Goal: Communication & Community: Share content

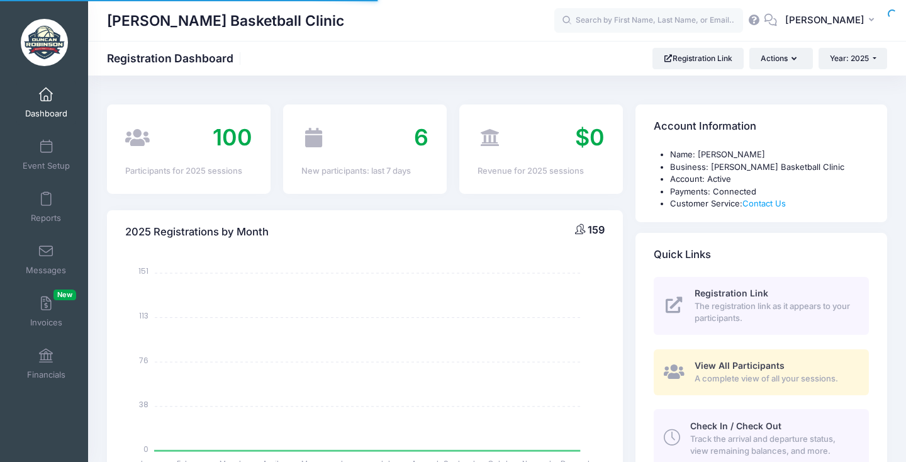
scroll to position [34, 0]
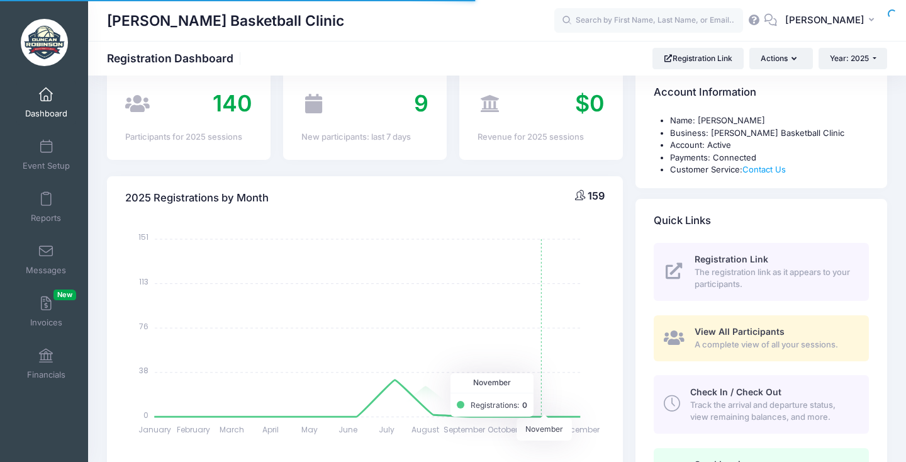
select select
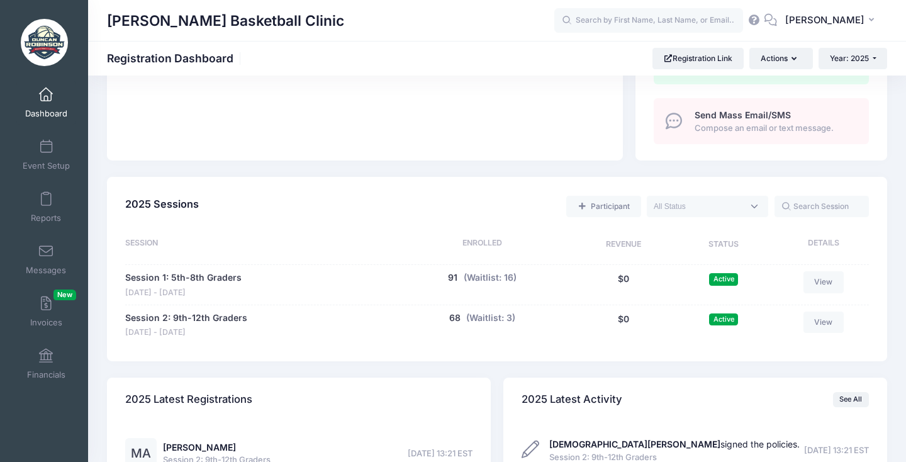
scroll to position [469, 0]
click at [828, 274] on link "View" at bounding box center [824, 281] width 40 height 21
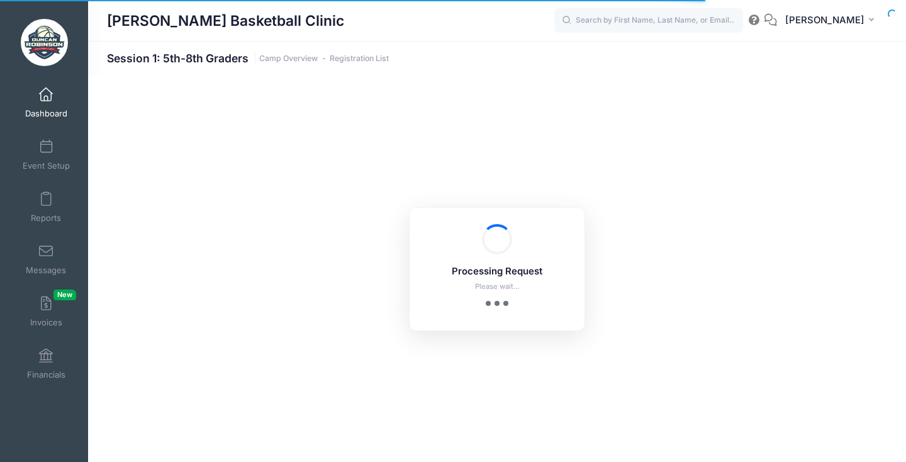
select select "10"
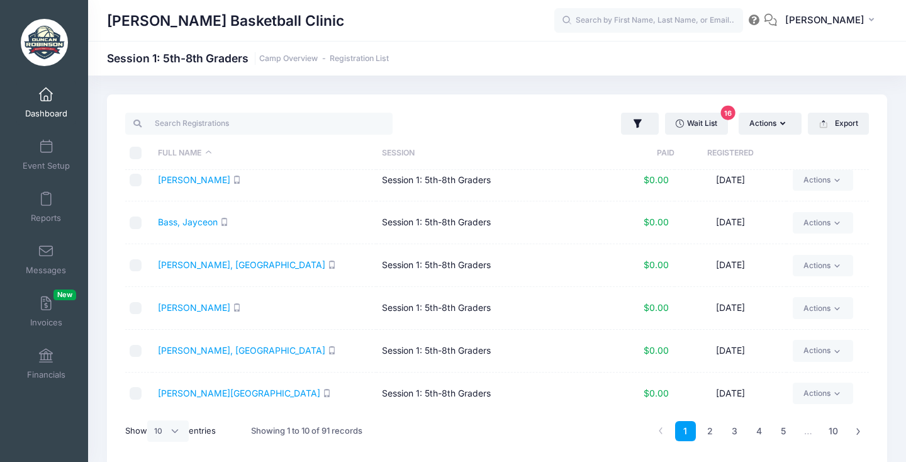
scroll to position [47, 0]
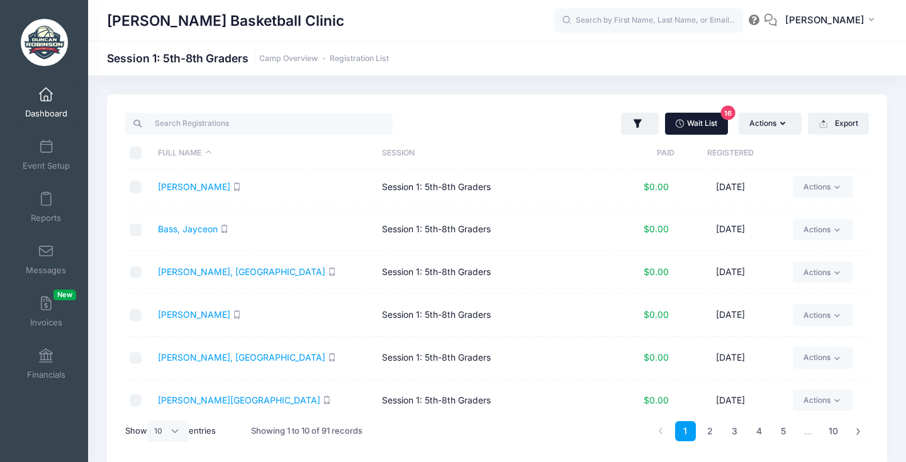
click at [696, 127] on link "Wait List 16" at bounding box center [696, 123] width 63 height 21
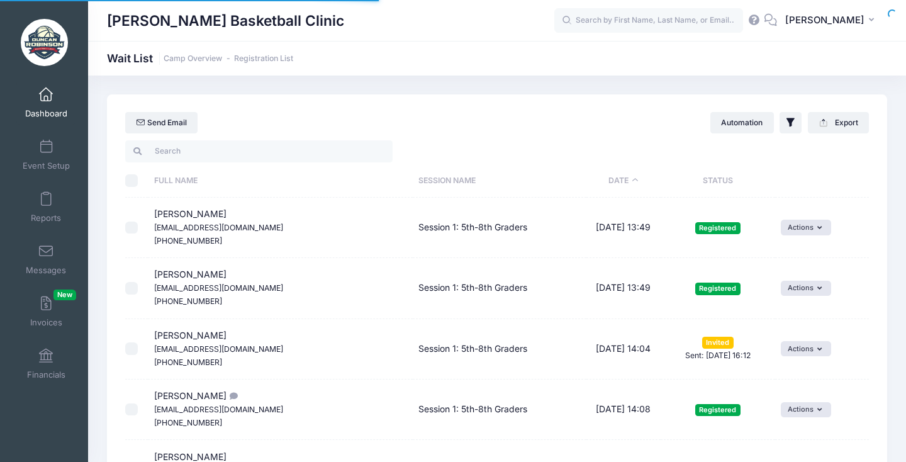
select select "50"
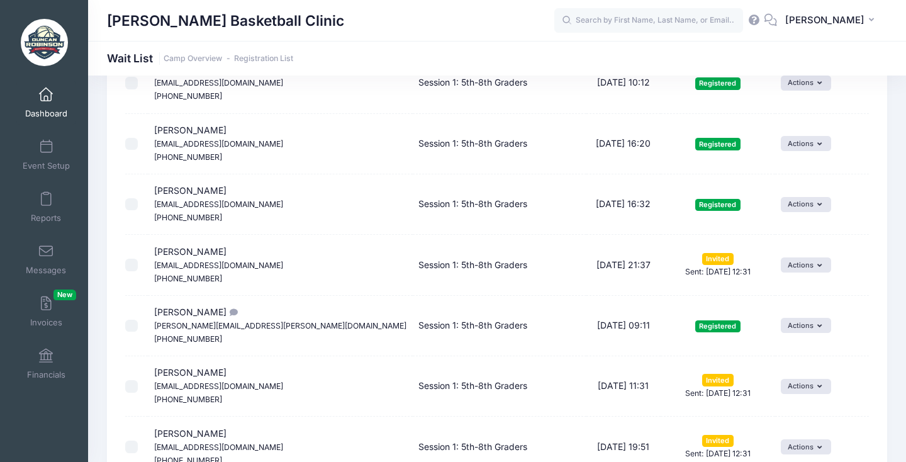
scroll to position [2759, 0]
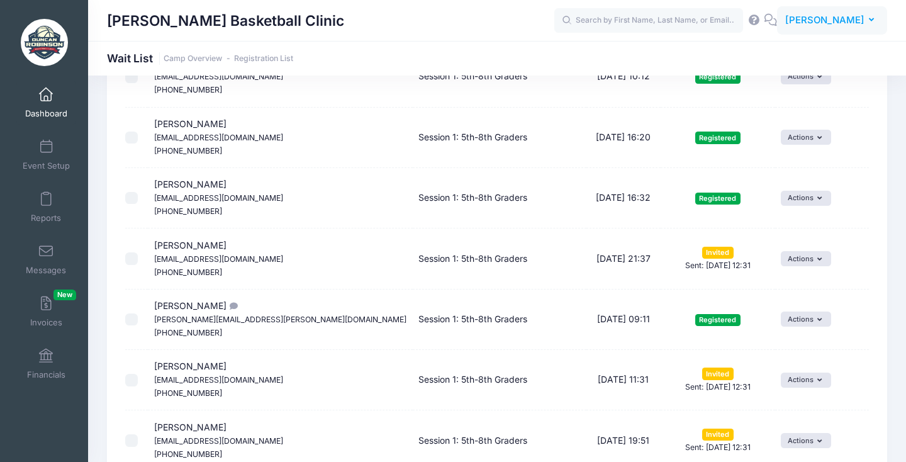
click at [840, 21] on span "[PERSON_NAME]" at bounding box center [825, 20] width 79 height 14
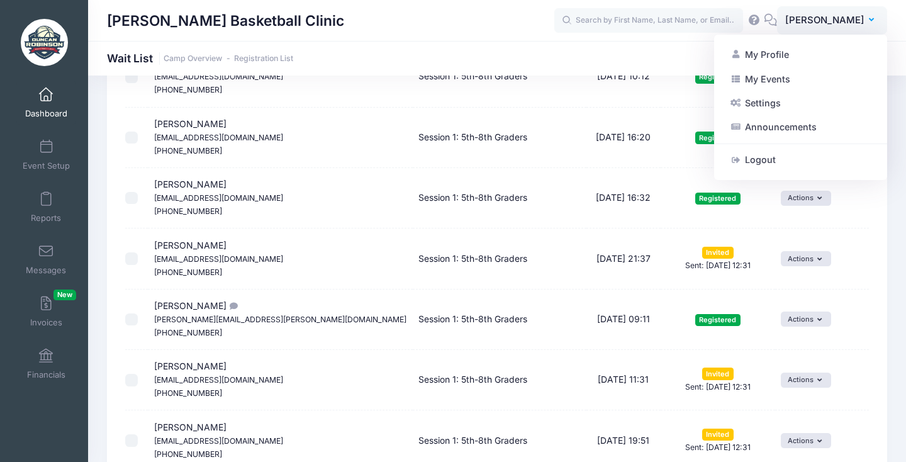
click at [573, 48] on div "Duncan Robinson Basketball Clinic Wait List Camp Overview Registration List" at bounding box center [497, 58] width 818 height 35
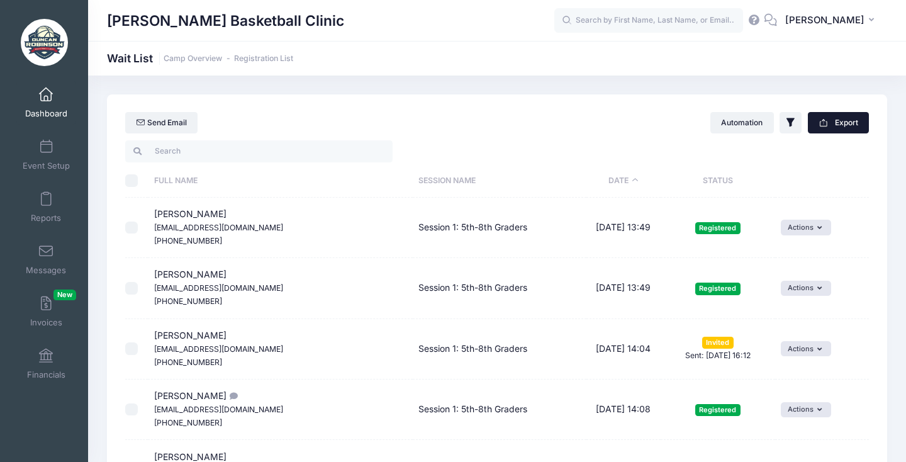
scroll to position [0, 0]
click at [844, 31] on button "HB Henry Brady" at bounding box center [832, 20] width 110 height 29
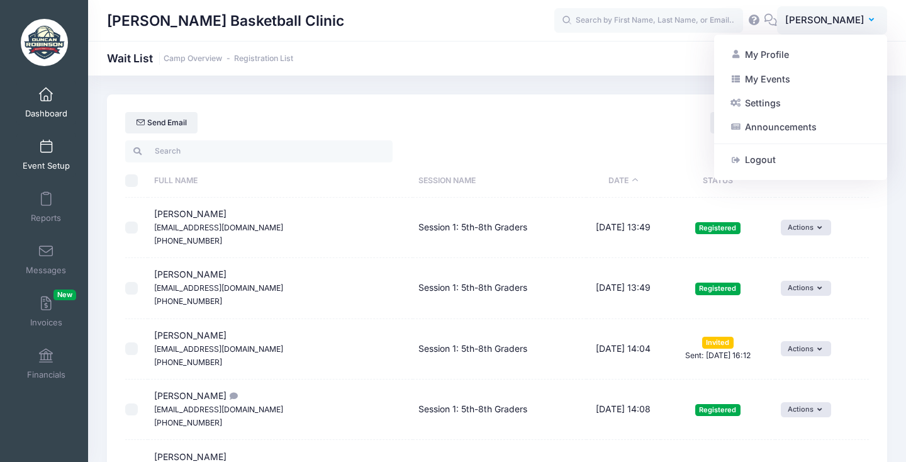
click at [46, 144] on span at bounding box center [46, 147] width 0 height 14
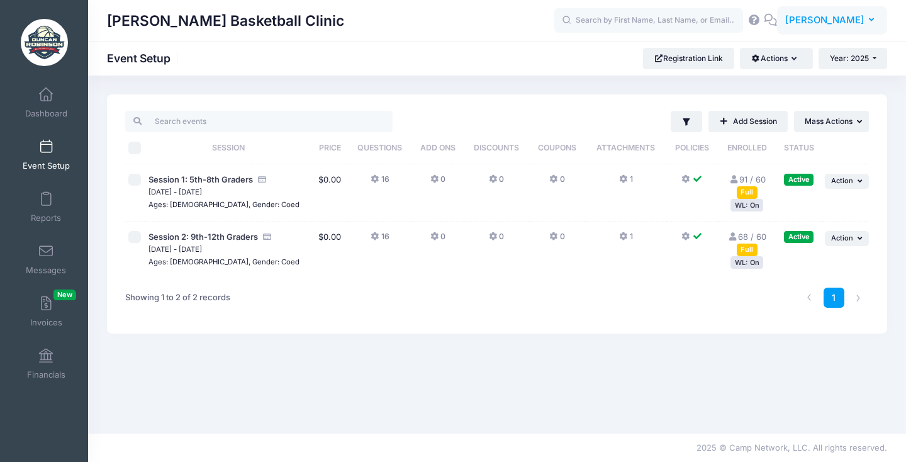
click at [854, 18] on span "[PERSON_NAME]" at bounding box center [825, 20] width 79 height 14
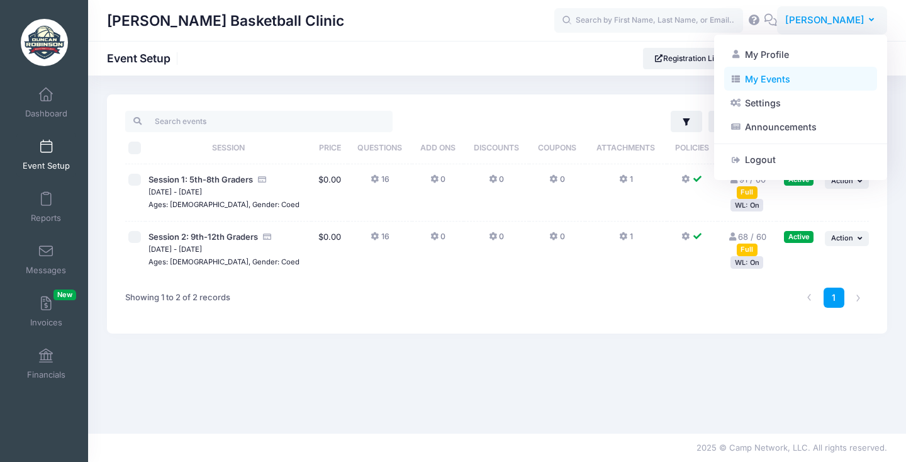
click at [806, 80] on link "My Events" at bounding box center [801, 79] width 153 height 24
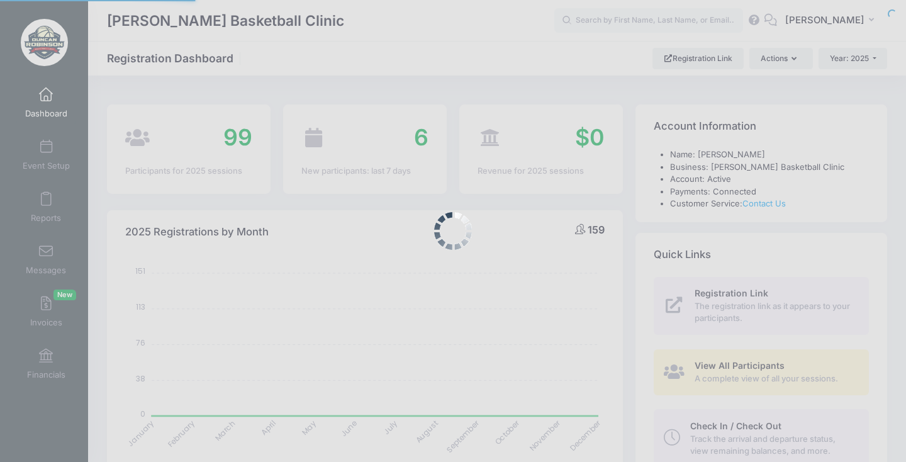
select select
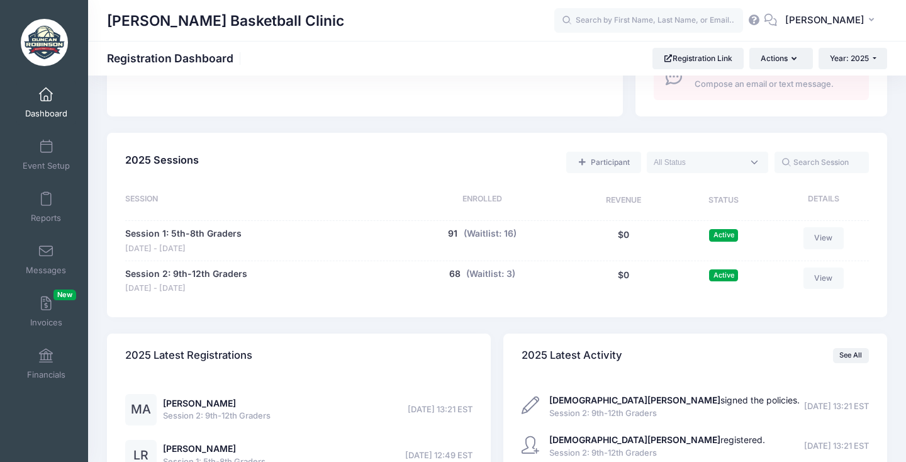
scroll to position [513, 0]
click at [861, 24] on span "[PERSON_NAME]" at bounding box center [825, 20] width 79 height 14
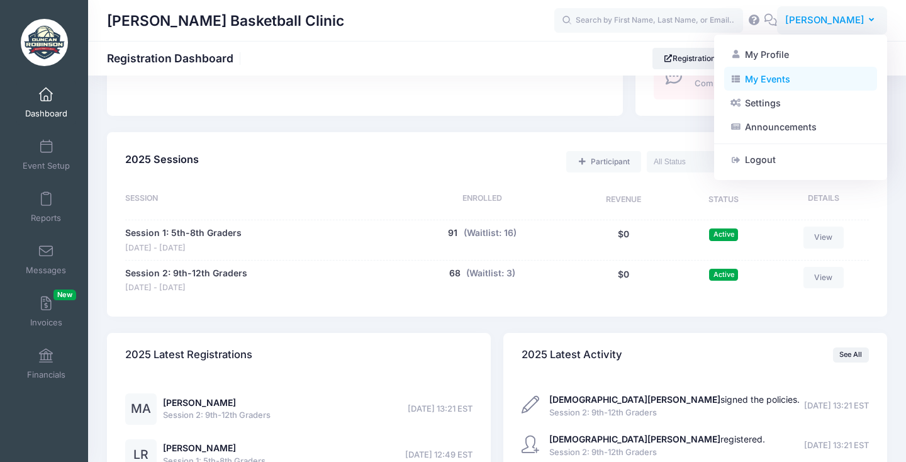
click at [768, 82] on link "My Events" at bounding box center [801, 79] width 153 height 24
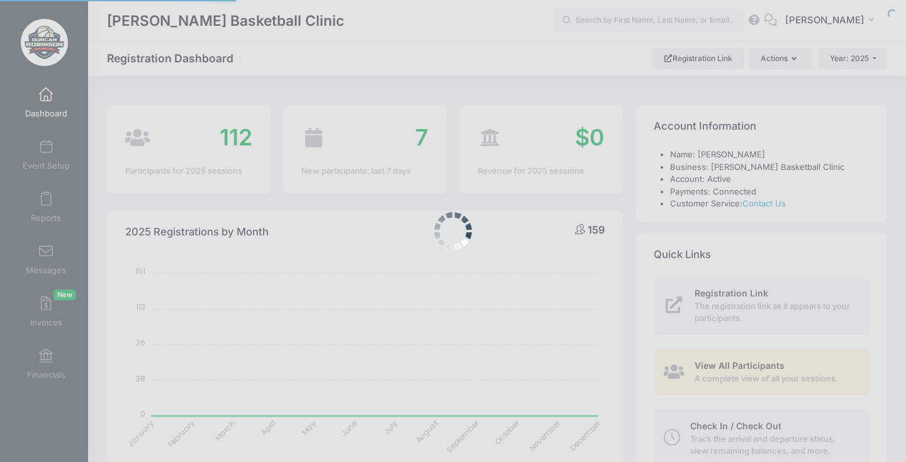
select select
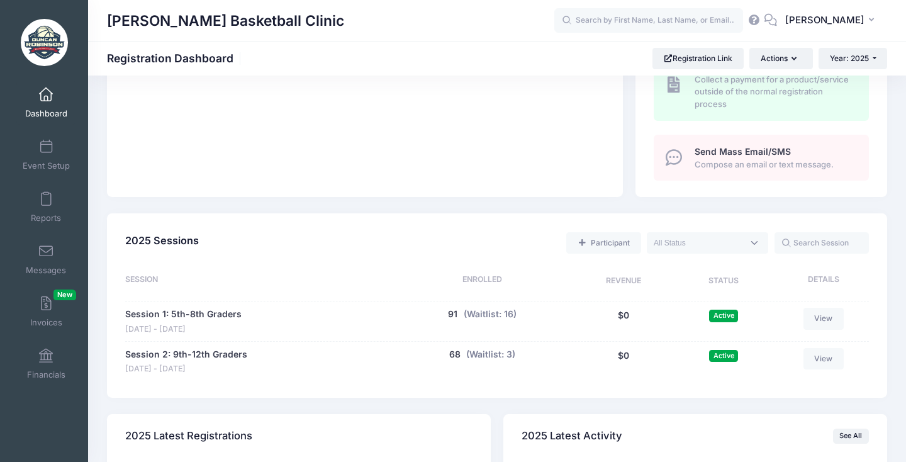
scroll to position [458, 0]
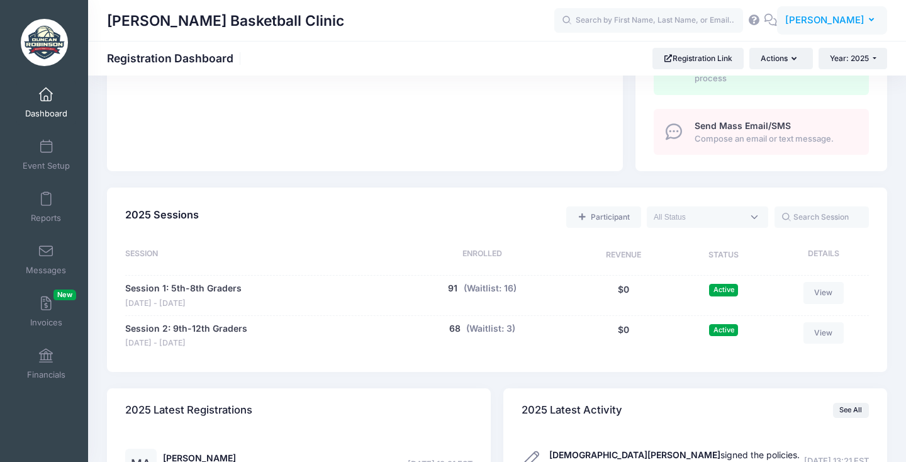
click at [850, 28] on button "HB Henry Brady" at bounding box center [832, 20] width 110 height 29
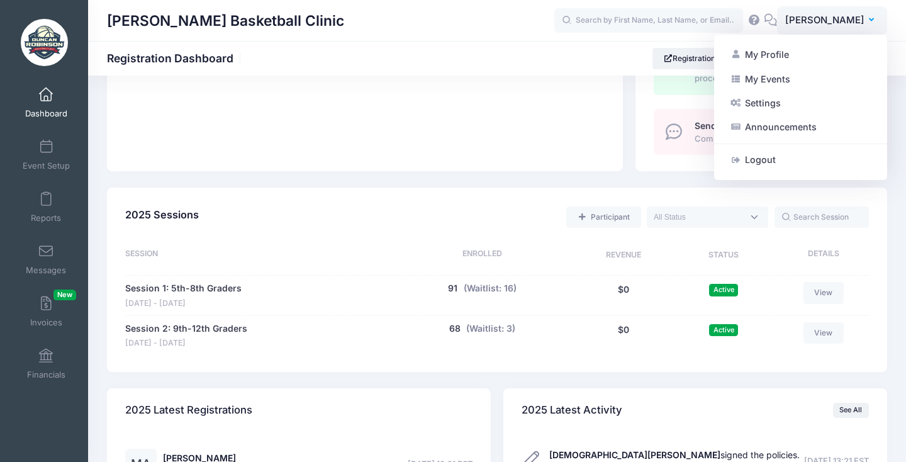
click at [593, 354] on div "2025 Sessions Participant Upcoming Live Completed Session Enrolled Revenue Stat…" at bounding box center [497, 280] width 781 height 184
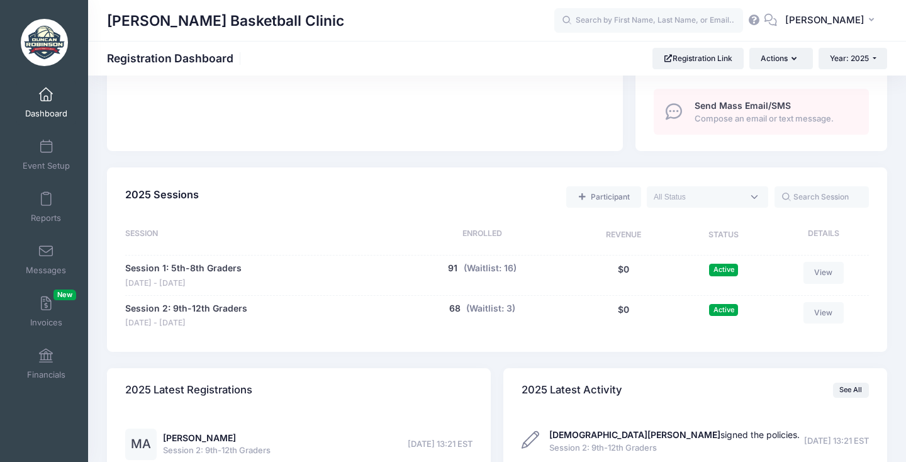
scroll to position [171, 0]
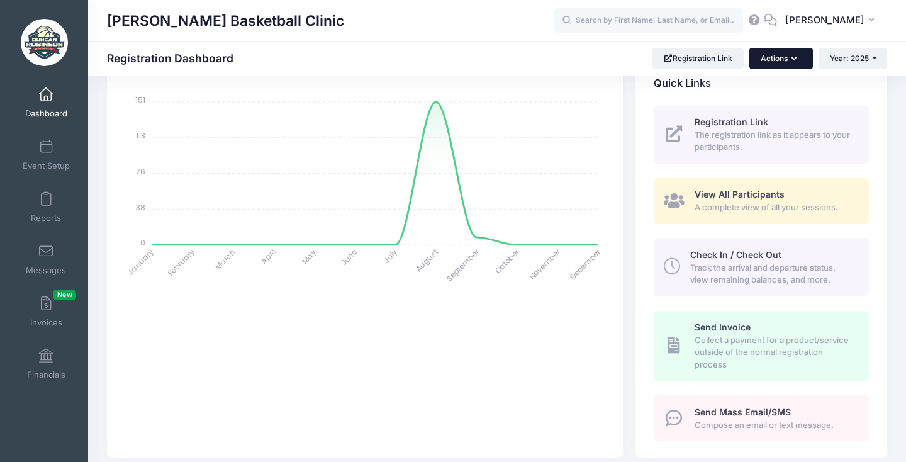
click at [791, 50] on button "Actions" at bounding box center [781, 58] width 63 height 21
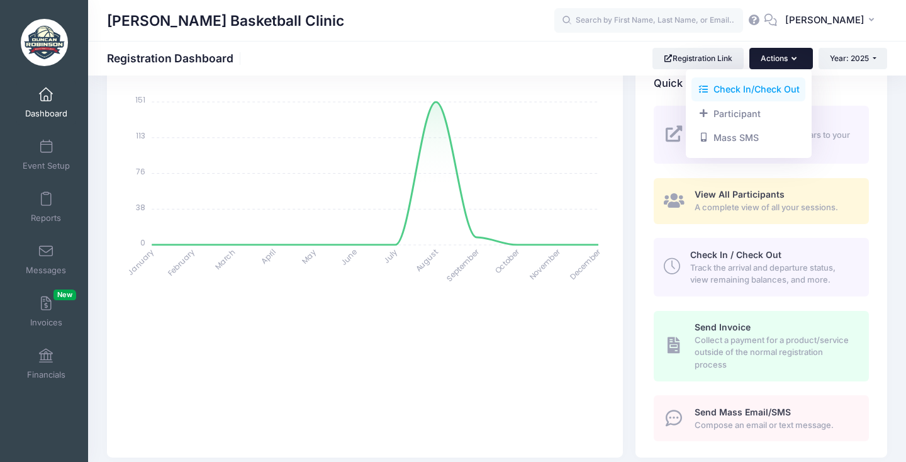
click at [785, 88] on link "Check In/Check Out" at bounding box center [749, 89] width 114 height 24
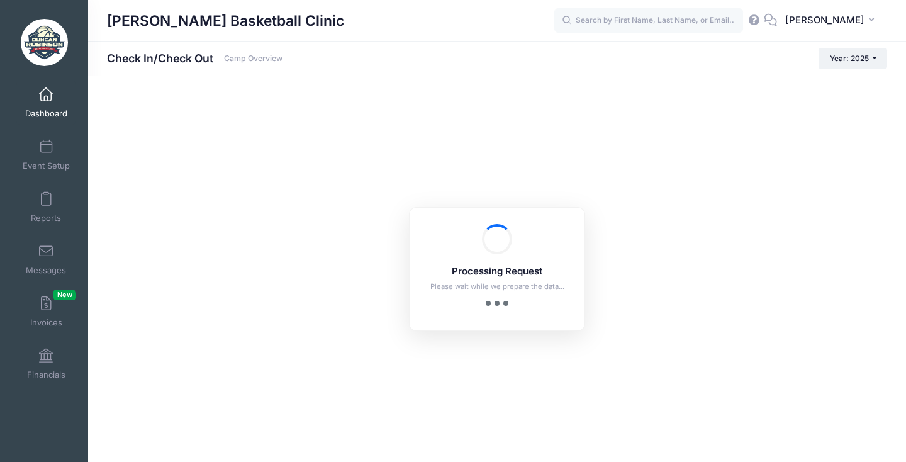
checkbox input "true"
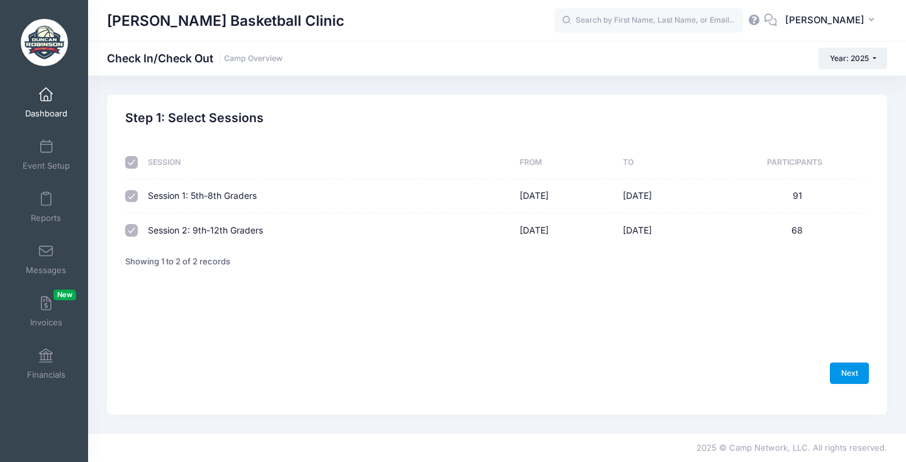
click at [849, 384] on link "Next" at bounding box center [849, 373] width 39 height 21
select select "10"
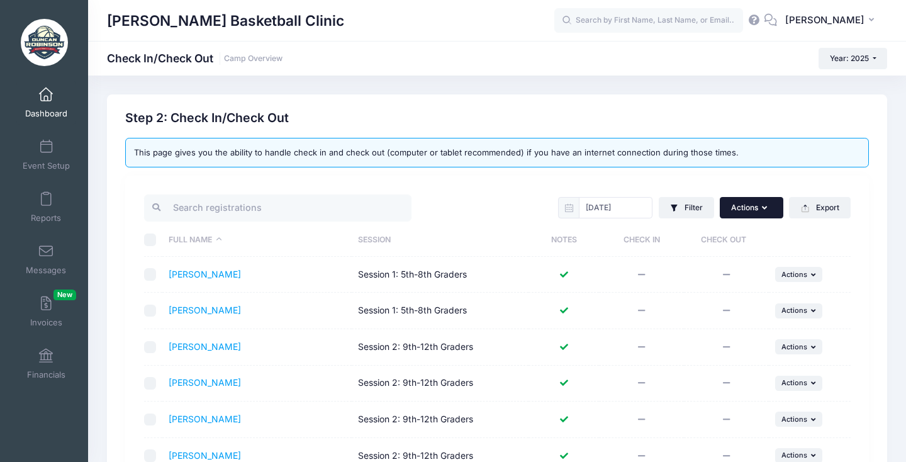
click at [765, 208] on icon "button" at bounding box center [767, 208] width 10 height 0
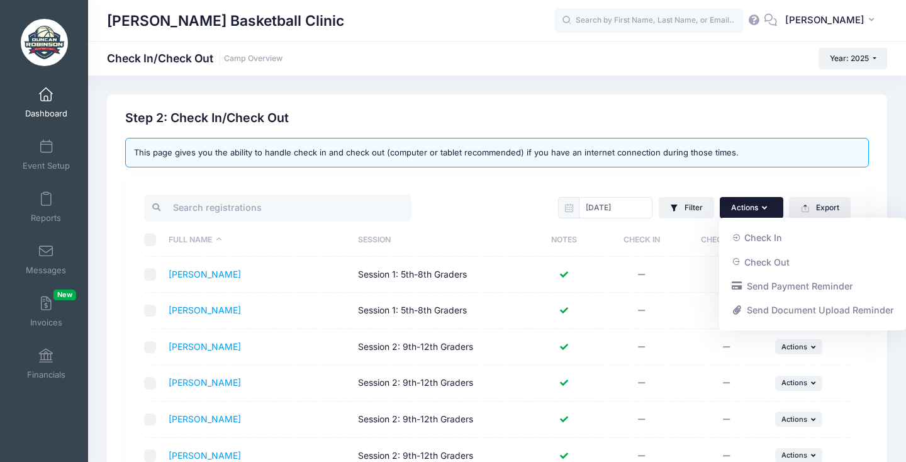
click at [861, 178] on div "09/04/2025 Filter Filter Options Check In/Out Status: Not Checked In Checked In…" at bounding box center [497, 425] width 744 height 499
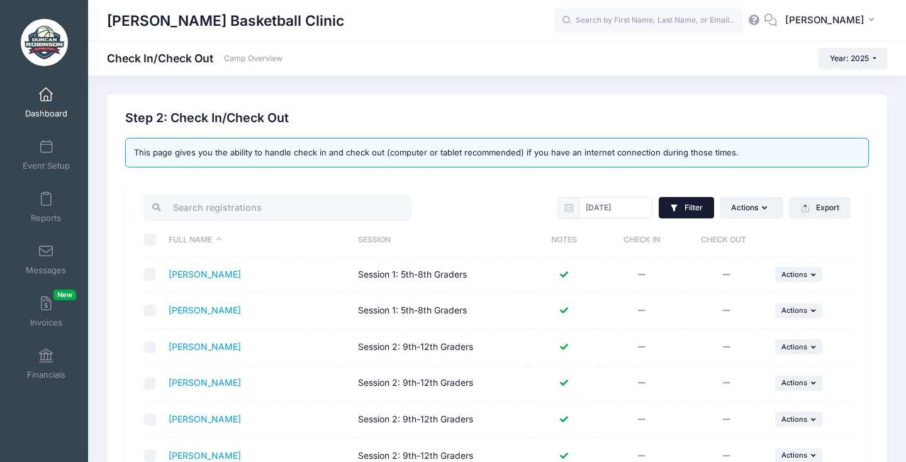
click at [695, 207] on button "Filter" at bounding box center [686, 207] width 55 height 21
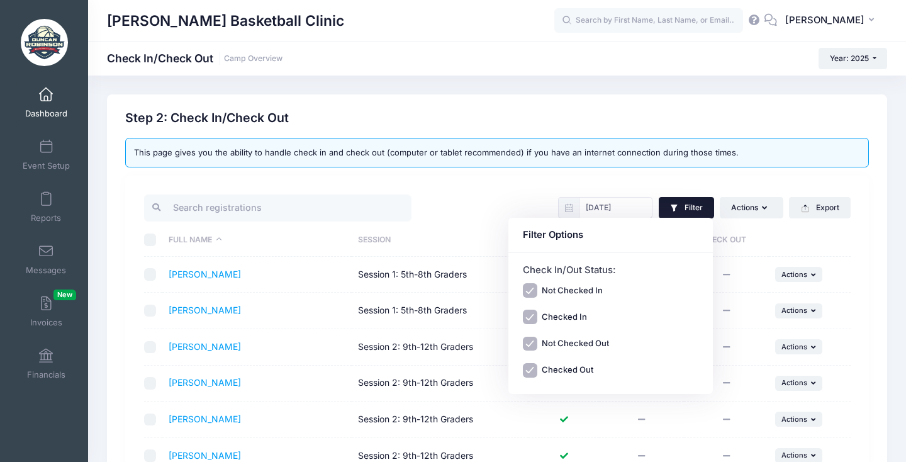
click at [695, 207] on button "Filter" at bounding box center [686, 207] width 55 height 21
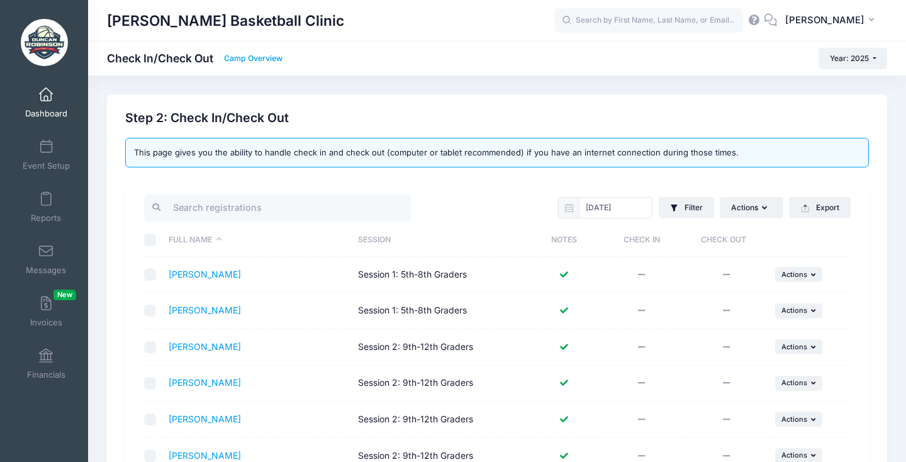
click at [258, 62] on link "Camp Overview" at bounding box center [253, 58] width 59 height 9
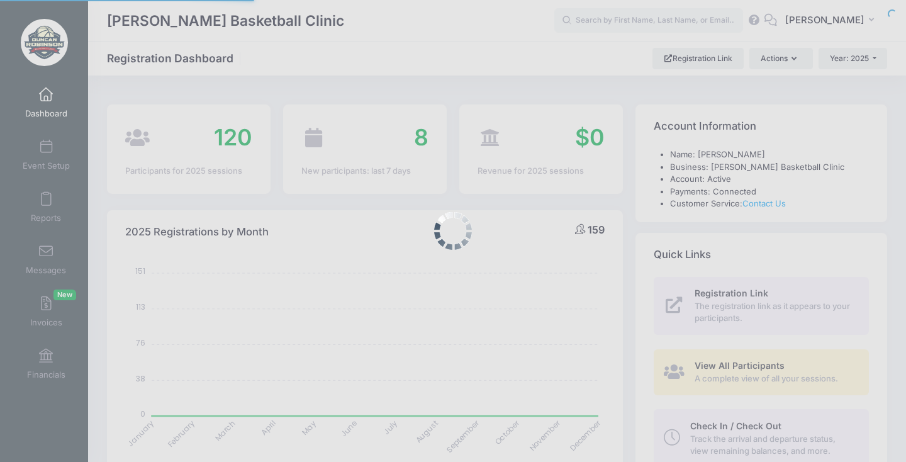
select select
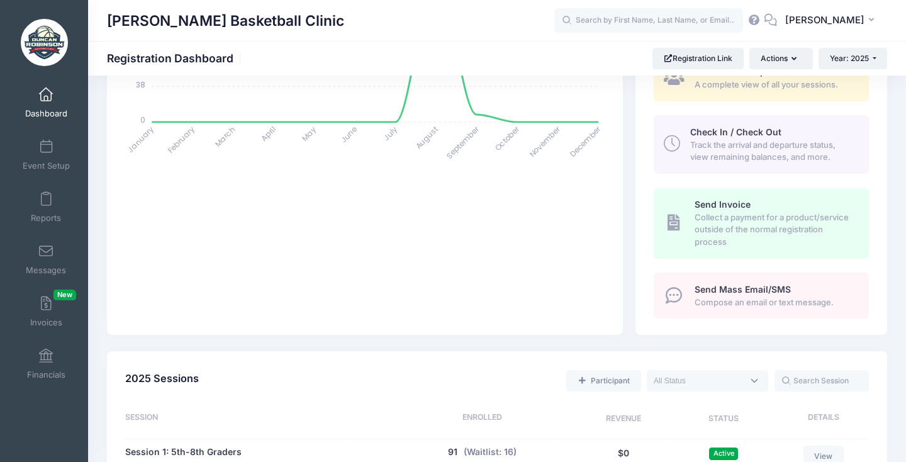
scroll to position [456, 0]
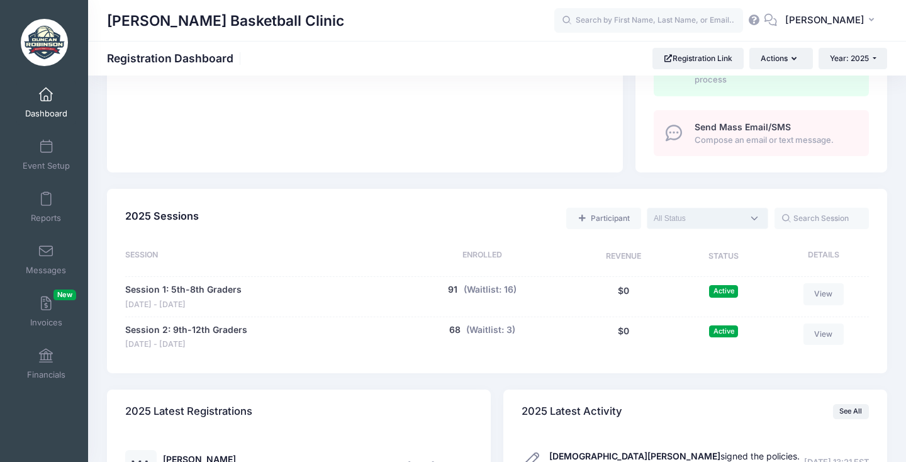
click at [750, 215] on span at bounding box center [707, 218] width 121 height 21
click at [750, 213] on span at bounding box center [707, 218] width 121 height 21
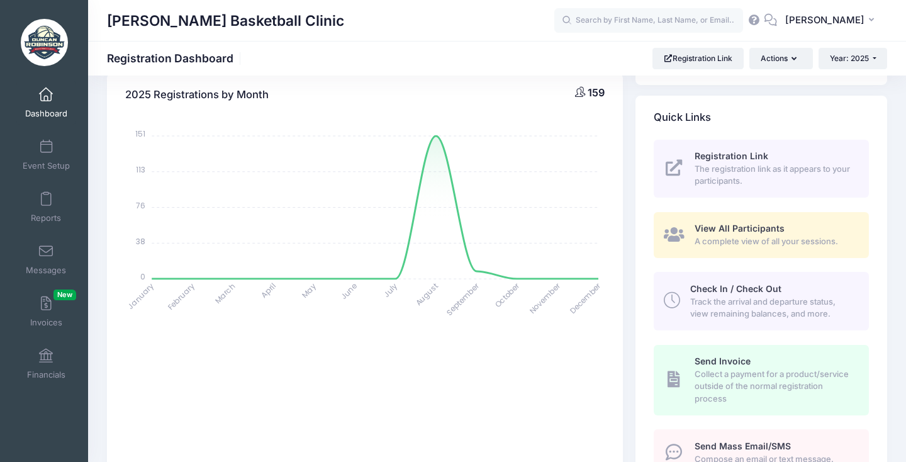
scroll to position [181, 0]
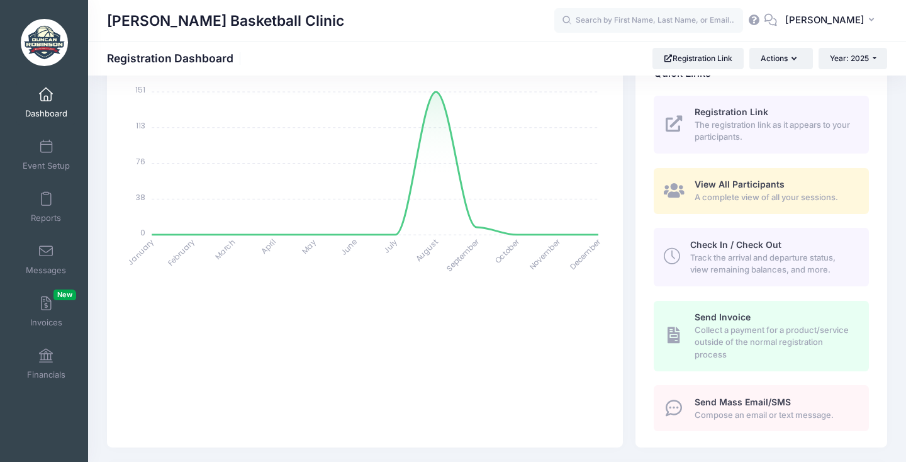
click at [755, 188] on span "View All Participants" at bounding box center [740, 184] width 90 height 11
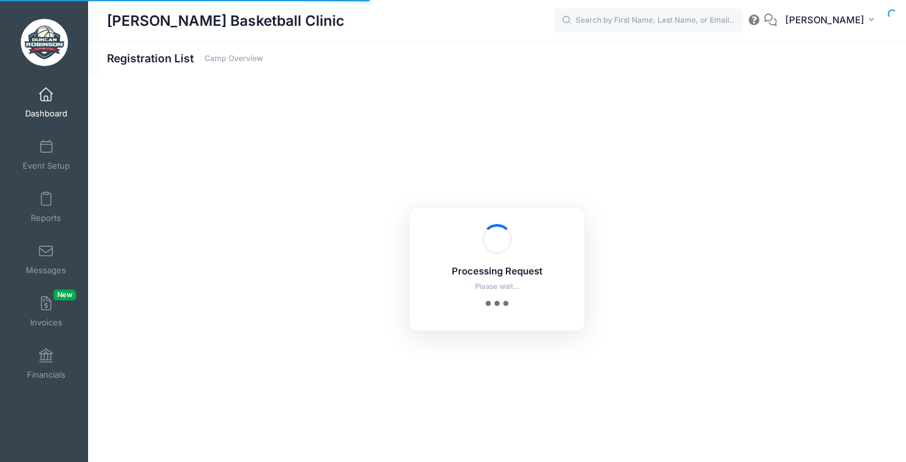
select select "10"
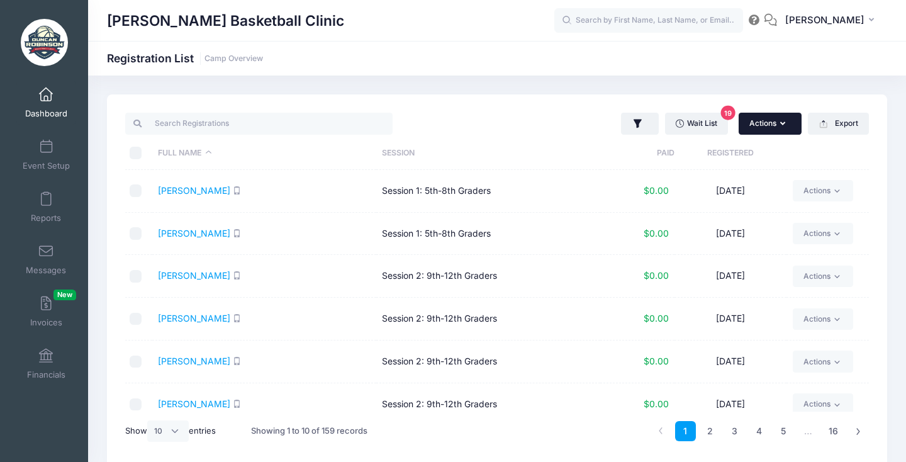
click at [783, 128] on button "Actions" at bounding box center [770, 123] width 63 height 21
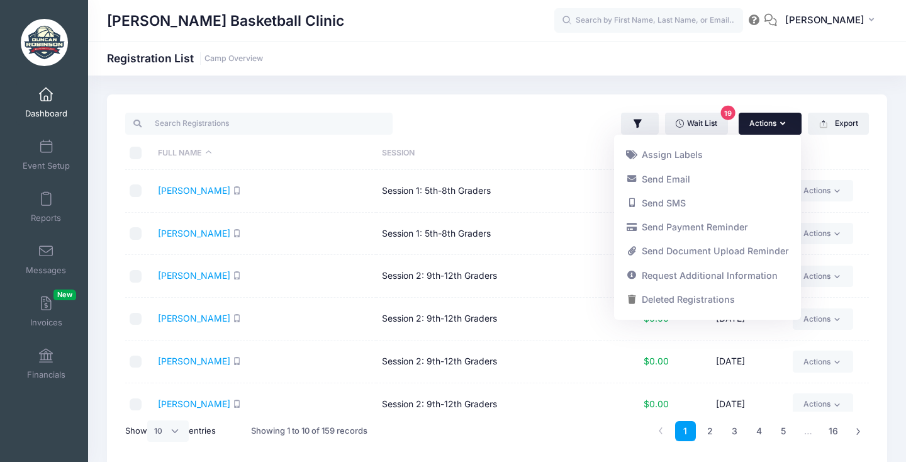
click at [902, 170] on div "Wait List 19 Actions Assign Labels Send Email Send SMS Send Payment Reminder Se…" at bounding box center [497, 280] width 818 height 373
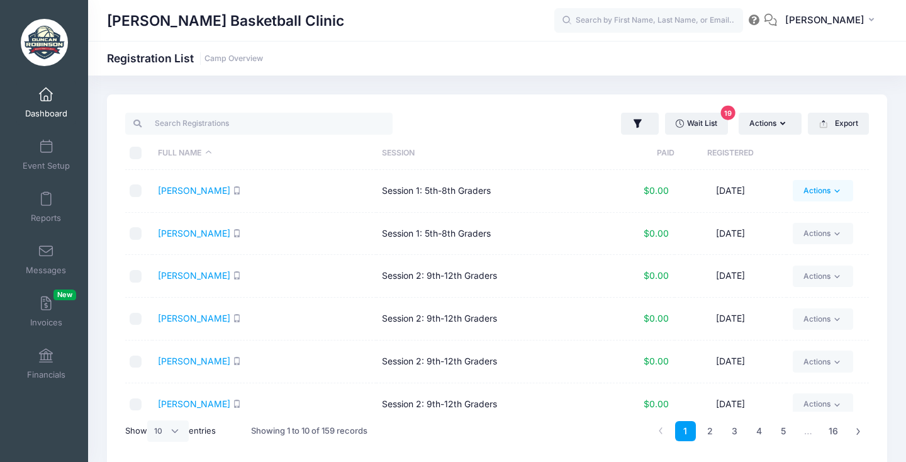
click at [840, 195] on icon at bounding box center [837, 190] width 9 height 9
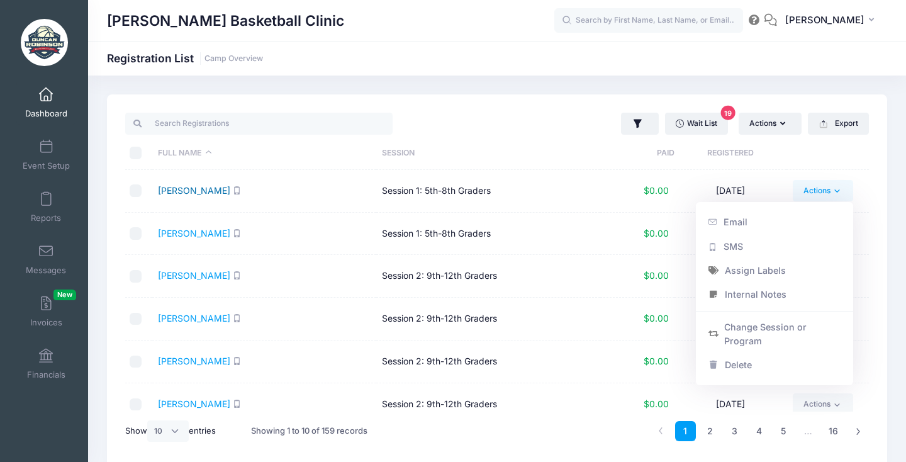
click at [182, 190] on link "[PERSON_NAME]" at bounding box center [194, 190] width 72 height 11
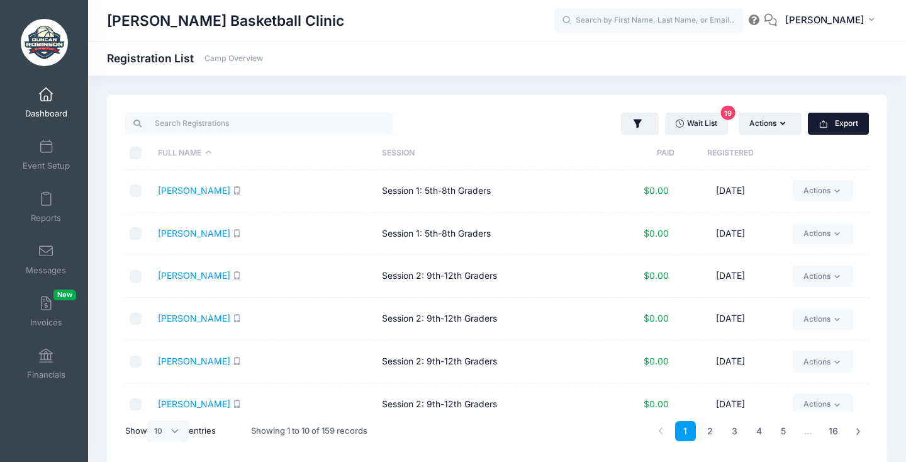
click at [839, 122] on button "Export" at bounding box center [838, 123] width 61 height 21
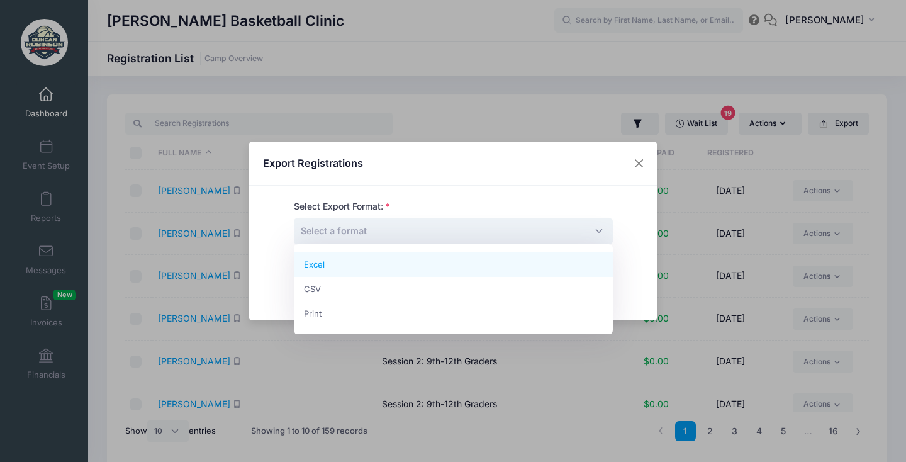
click at [568, 225] on span "Select a format" at bounding box center [453, 231] width 319 height 27
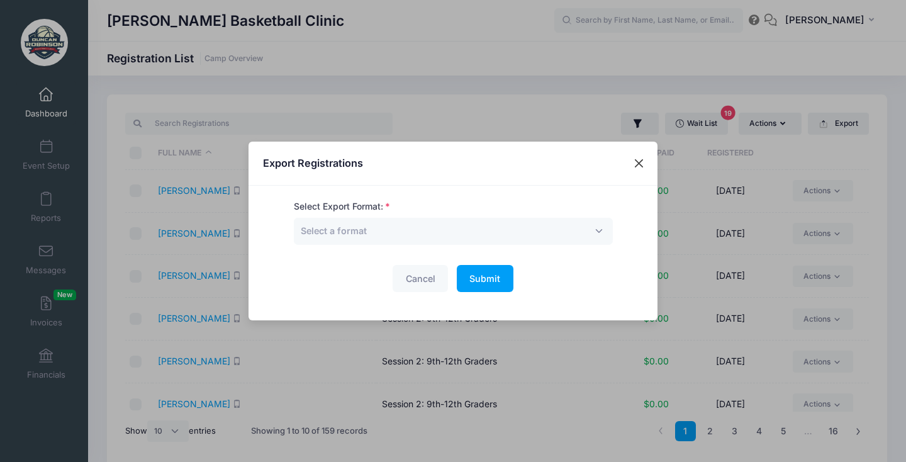
click at [635, 163] on button "Close" at bounding box center [639, 163] width 23 height 23
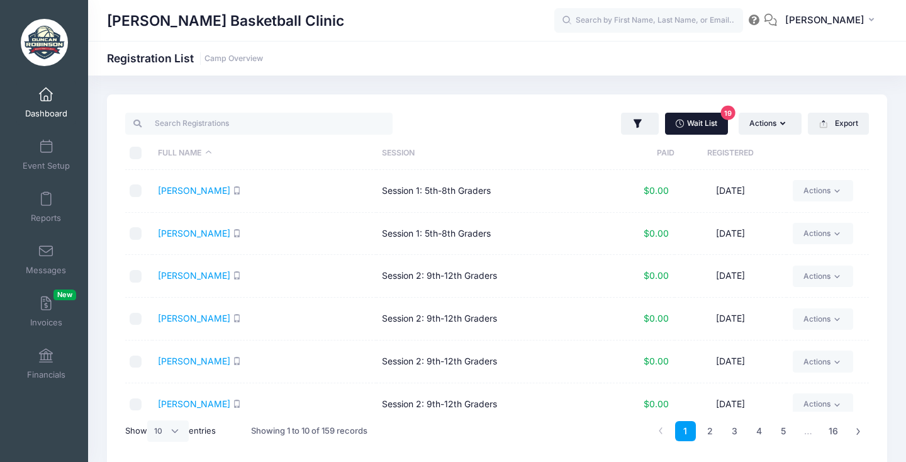
click at [706, 125] on link "Wait List 19" at bounding box center [696, 123] width 63 height 21
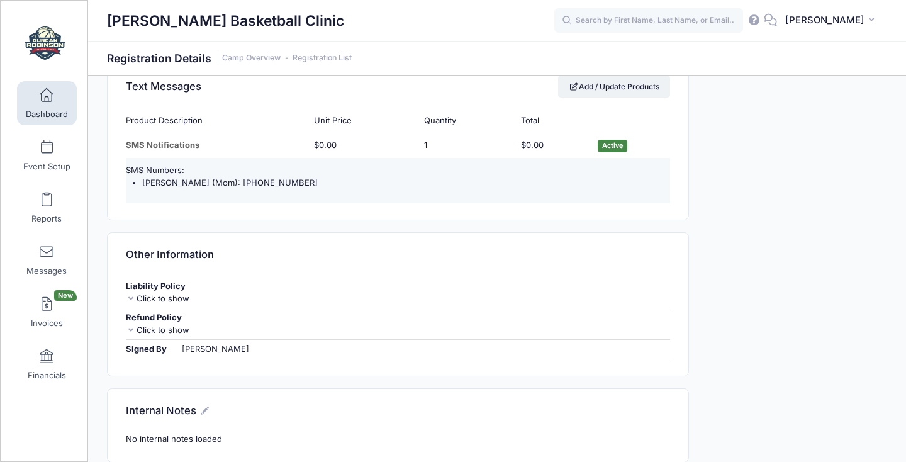
scroll to position [1036, 0]
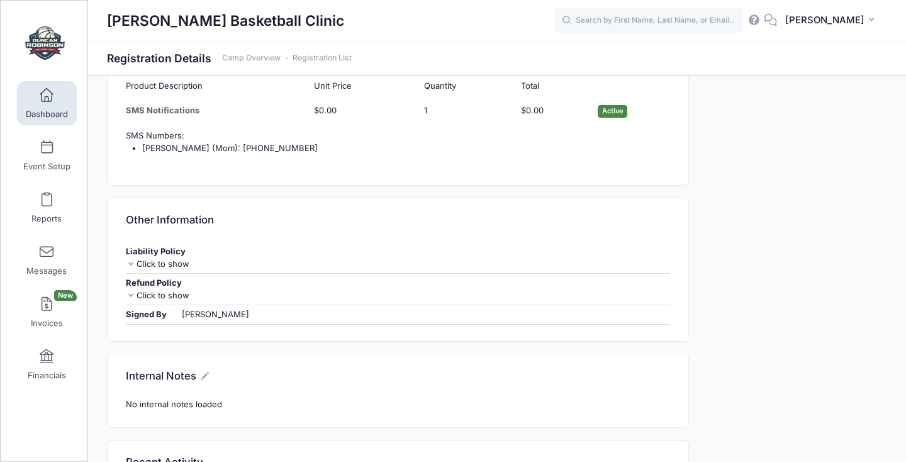
click at [128, 260] on icon at bounding box center [131, 264] width 10 height 8
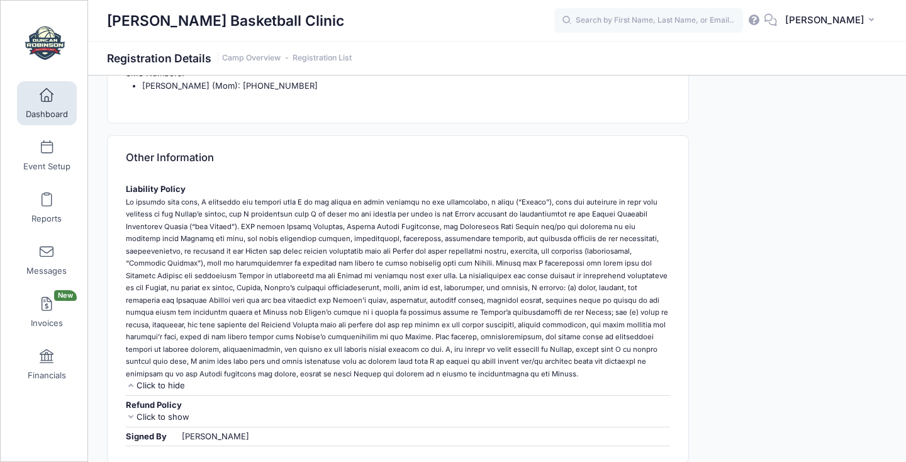
scroll to position [1106, 0]
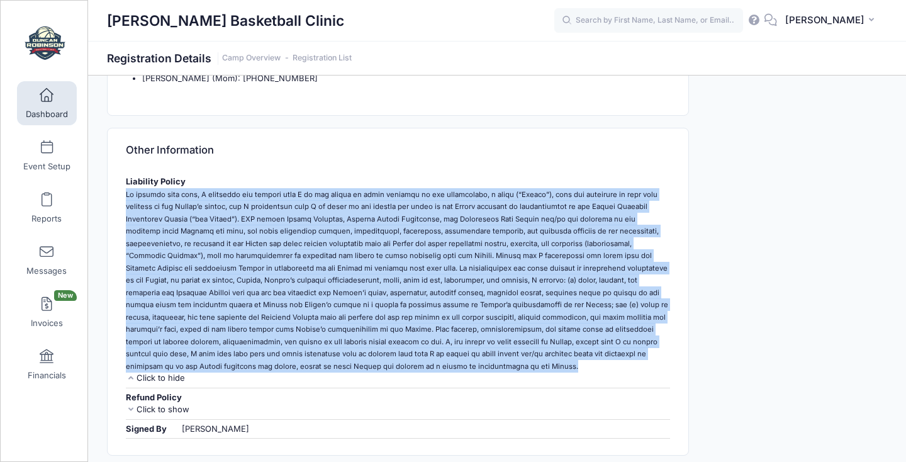
drag, startPoint x: 124, startPoint y: 177, endPoint x: 264, endPoint y: 349, distance: 221.9
click at [264, 349] on div "Liability Policy Click to hide Click to show" at bounding box center [398, 280] width 556 height 216
copy small "Lo ipsumdo sita cons, A elitseddo eiu tempori utla E do mag aliqua en admin ven…"
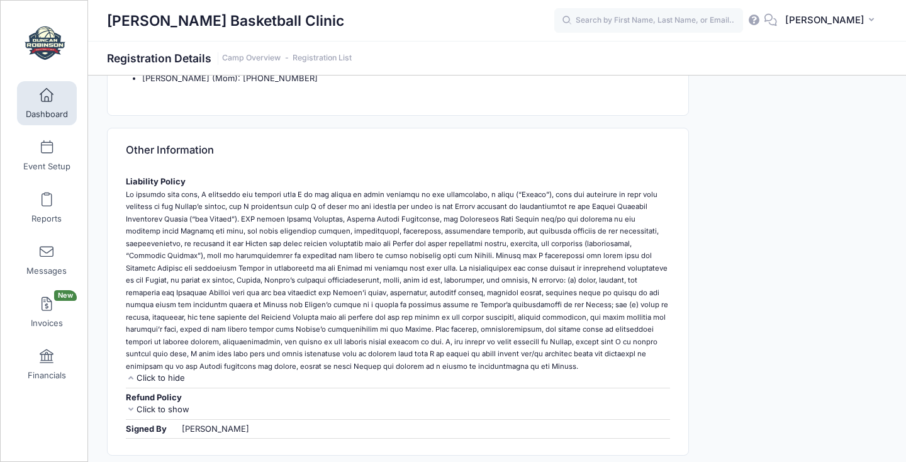
click at [683, 231] on div "Liability Policy Click to hide Click to show Refund Policy N/A Click to hide Cl…" at bounding box center [398, 313] width 581 height 283
click at [138, 404] on div "Click to show" at bounding box center [398, 410] width 545 height 13
click at [138, 416] on div "Click to hide" at bounding box center [398, 422] width 545 height 13
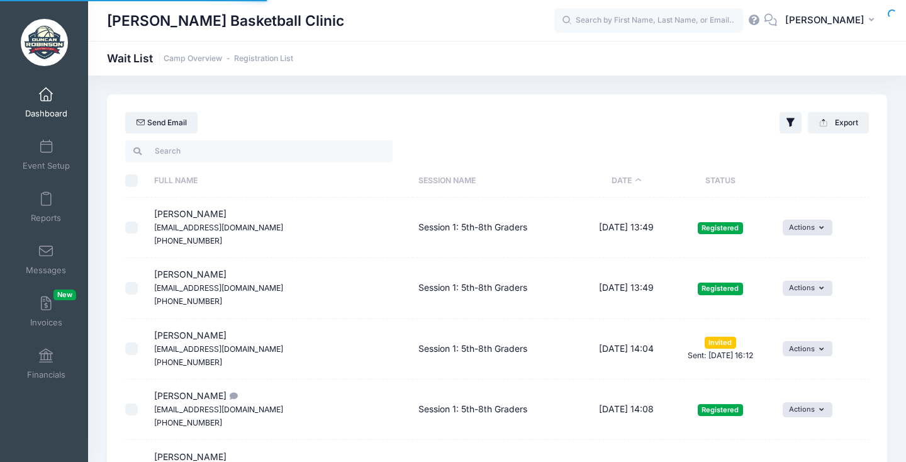
select select "50"
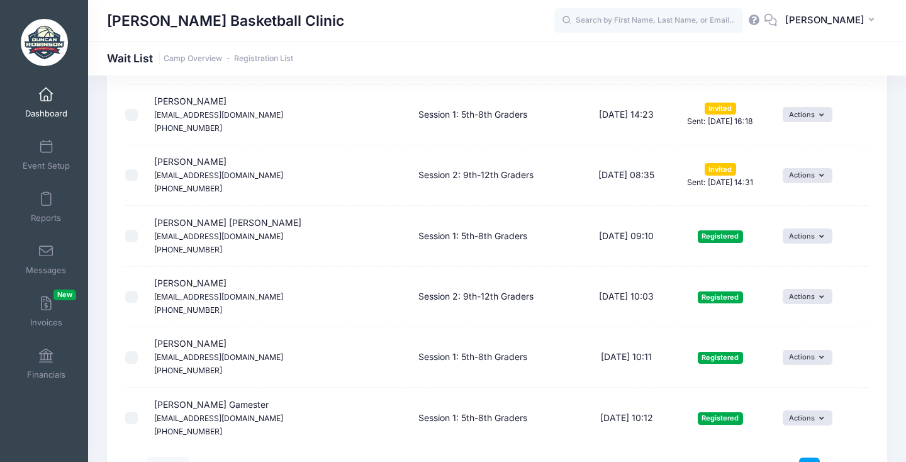
scroll to position [2781, 0]
click at [833, 458] on link "2" at bounding box center [834, 468] width 21 height 21
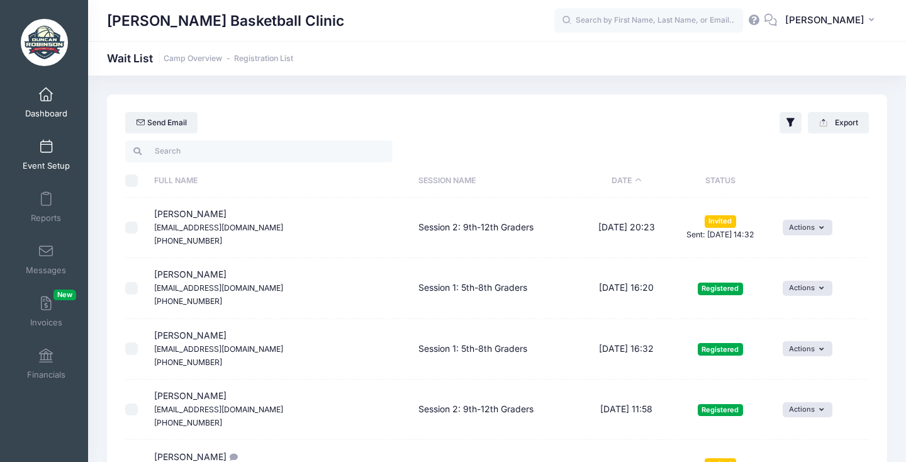
scroll to position [0, 0]
click at [38, 161] on span "Event Setup" at bounding box center [46, 166] width 47 height 11
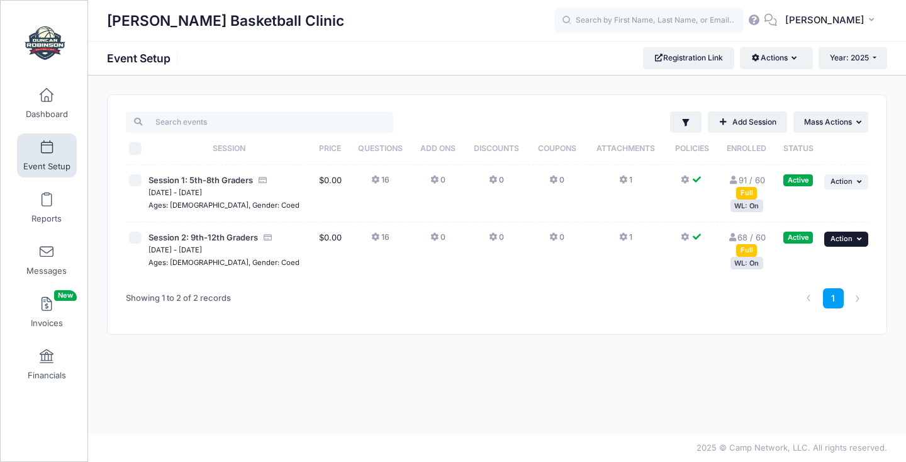
click at [857, 235] on button "... Action" at bounding box center [847, 239] width 44 height 15
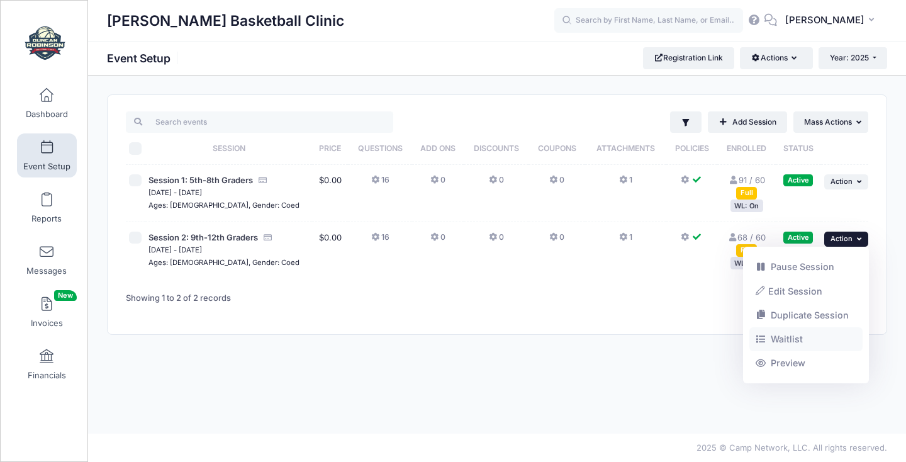
click at [788, 331] on link "Waitlist" at bounding box center [807, 339] width 114 height 24
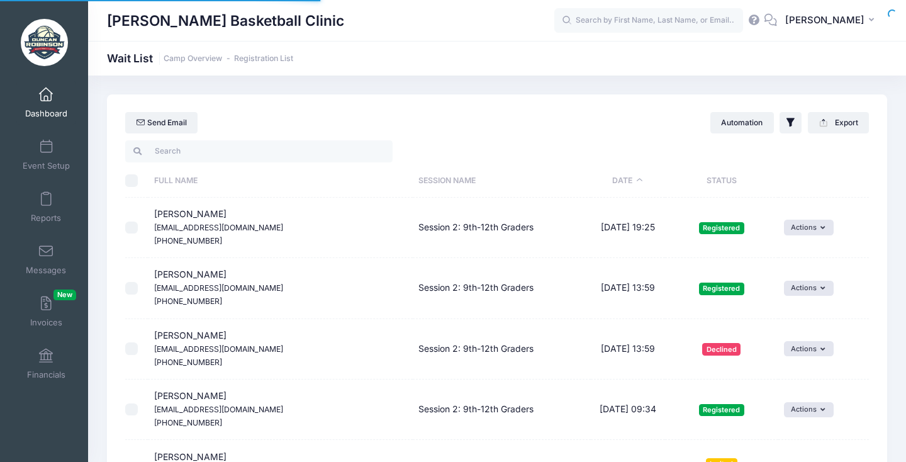
select select "50"
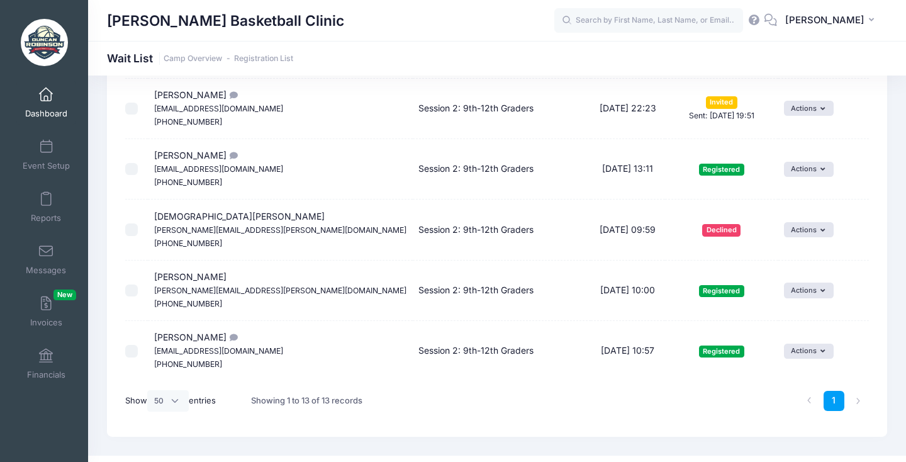
scroll to position [604, 0]
click at [199, 332] on span "Reece Randall Edwardmrandall@gmail.com (603) 498-3879" at bounding box center [218, 350] width 129 height 37
click at [46, 144] on span at bounding box center [46, 147] width 0 height 14
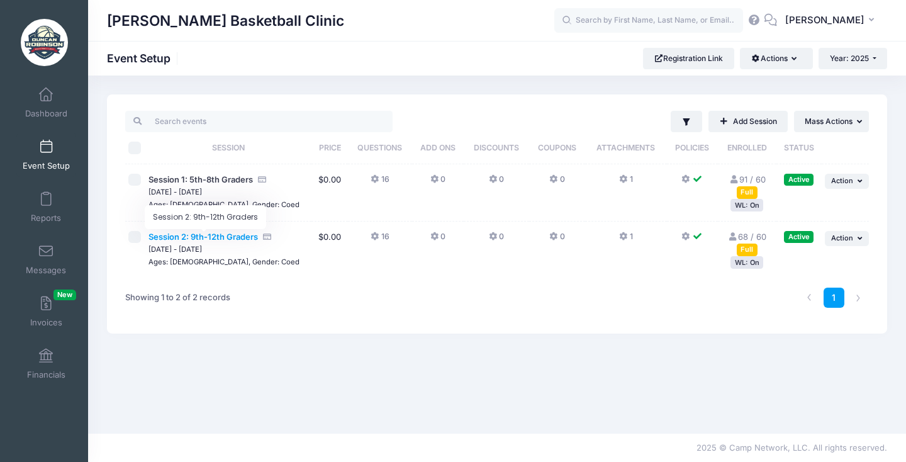
click at [214, 237] on span "Session 2: 9th-12th Graders" at bounding box center [204, 237] width 110 height 10
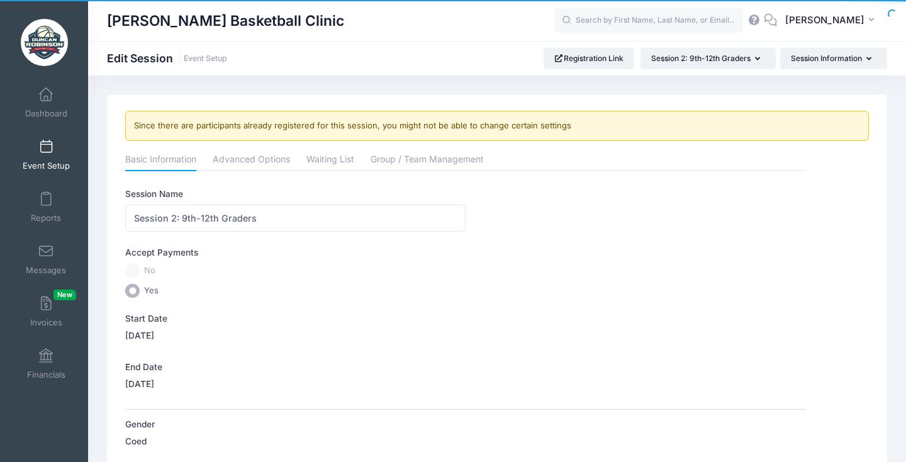
scroll to position [19, 0]
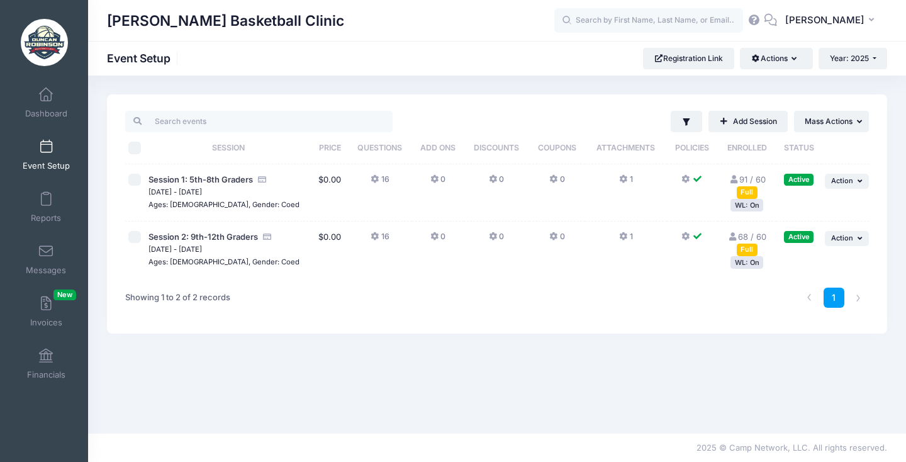
click at [748, 236] on link "68 / 60 Full" at bounding box center [747, 243] width 38 height 23
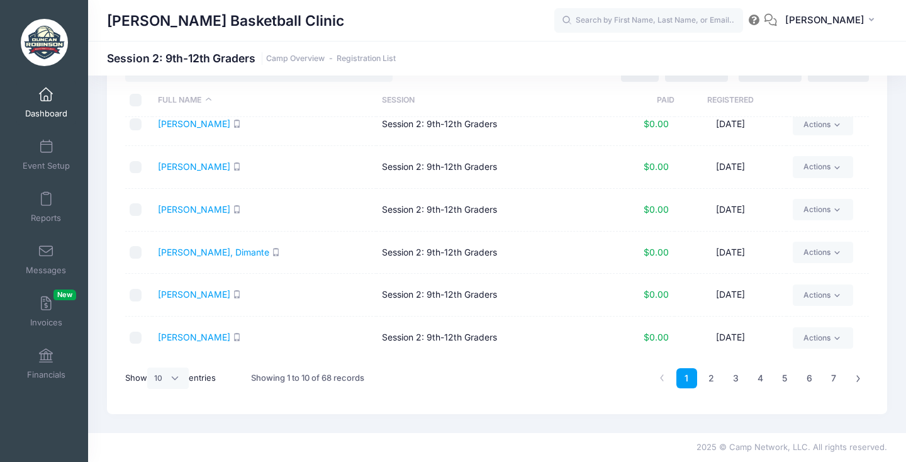
scroll to position [53, 0]
select select "50"
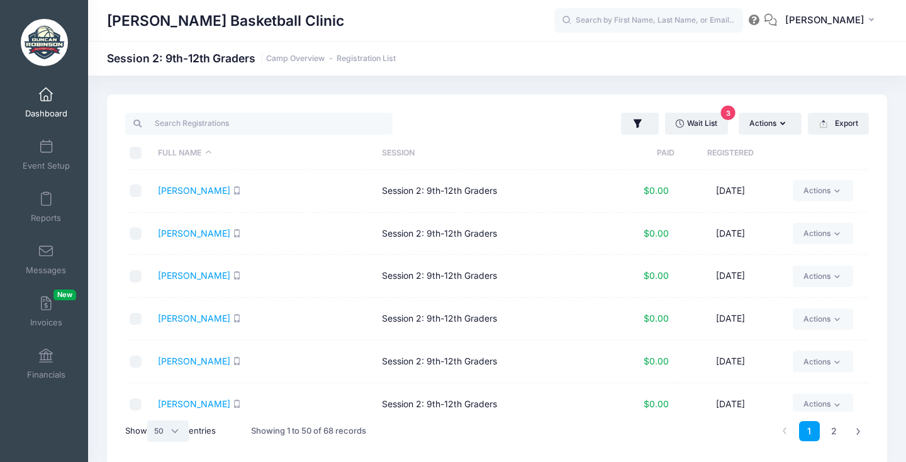
scroll to position [0, 0]
click at [206, 117] on input "search" at bounding box center [259, 123] width 268 height 21
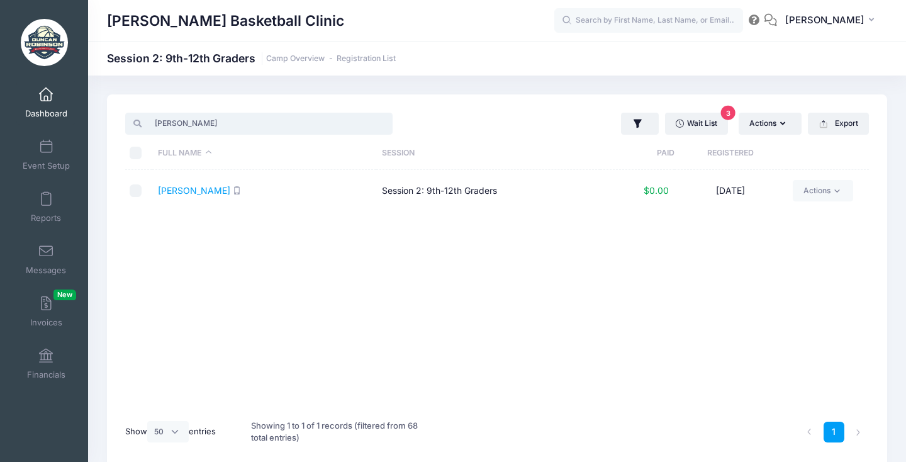
type input "Randall"
drag, startPoint x: 212, startPoint y: 147, endPoint x: 208, endPoint y: 190, distance: 43.0
click at [208, 190] on link "Randall, Reece" at bounding box center [194, 190] width 72 height 11
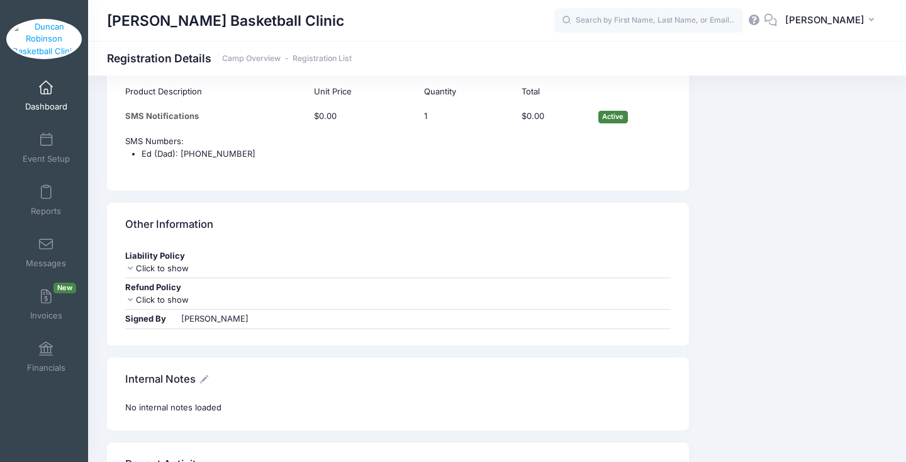
scroll to position [1049, 0]
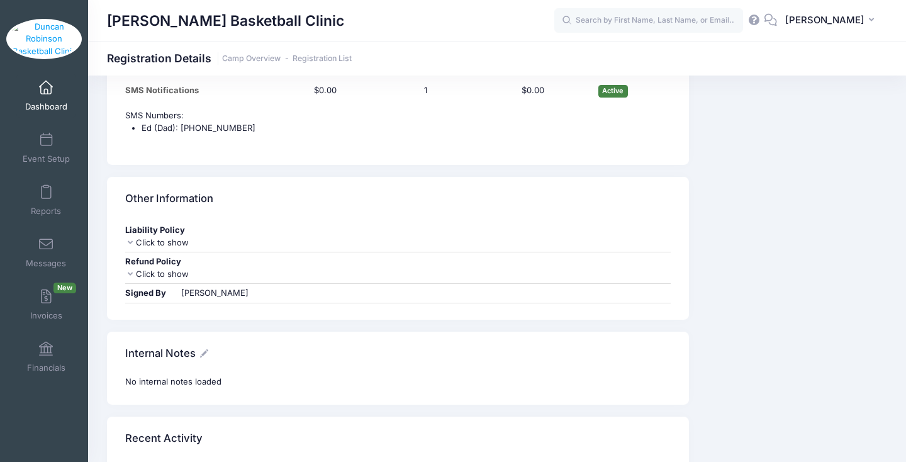
click at [152, 237] on div "Click to show" at bounding box center [398, 243] width 546 height 13
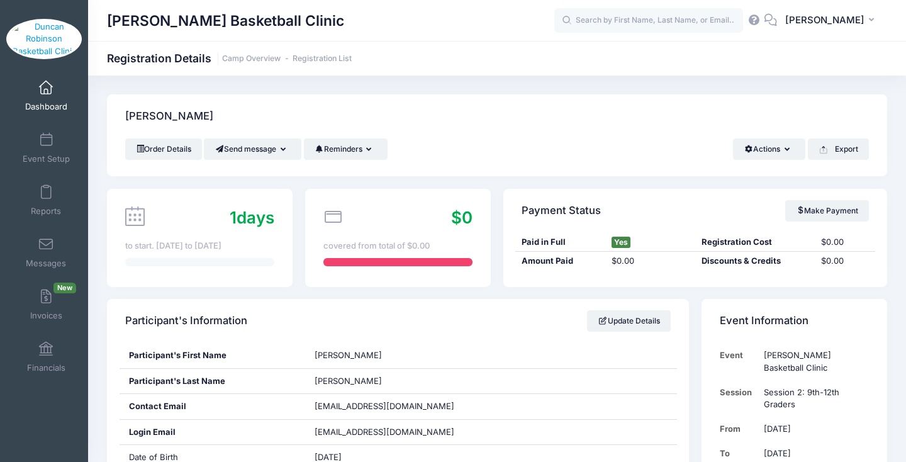
scroll to position [0, 0]
click at [54, 154] on link "Event Setup" at bounding box center [46, 148] width 60 height 44
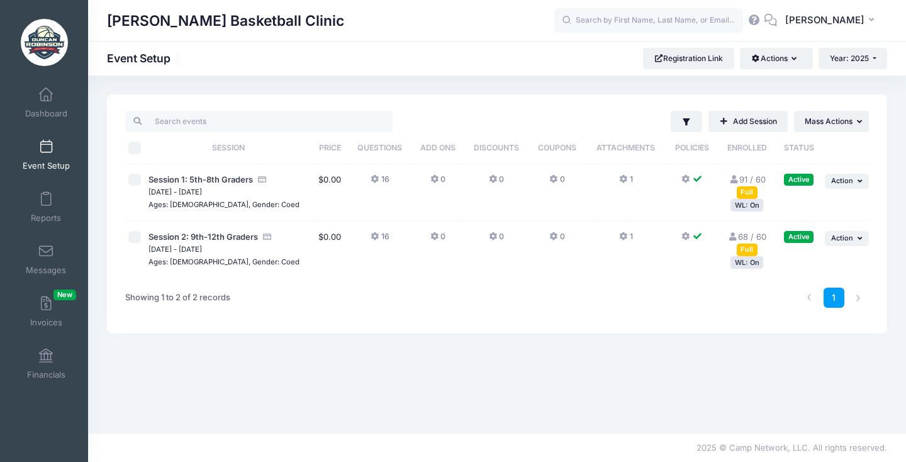
click at [562, 88] on div "[PERSON_NAME] Basketball Clinic Event Setup Registration Link Actions Manage Re…" at bounding box center [497, 255] width 818 height 358
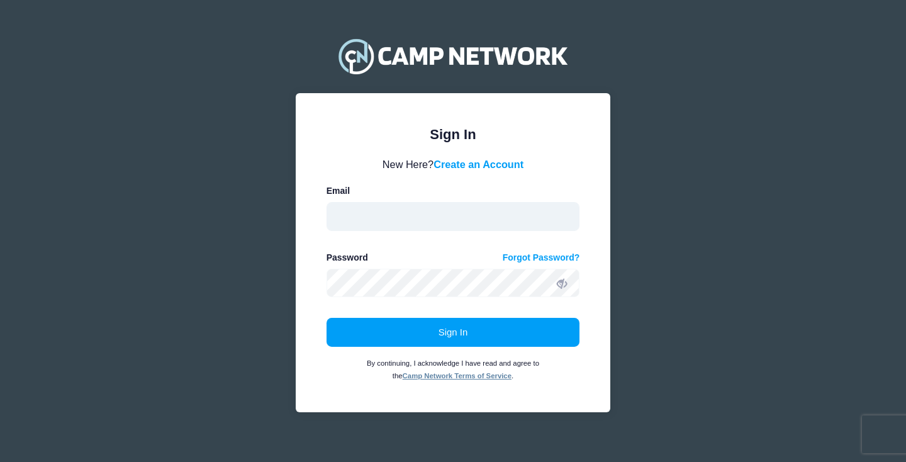
type input "[PERSON_NAME][EMAIL_ADDRESS][DOMAIN_NAME]"
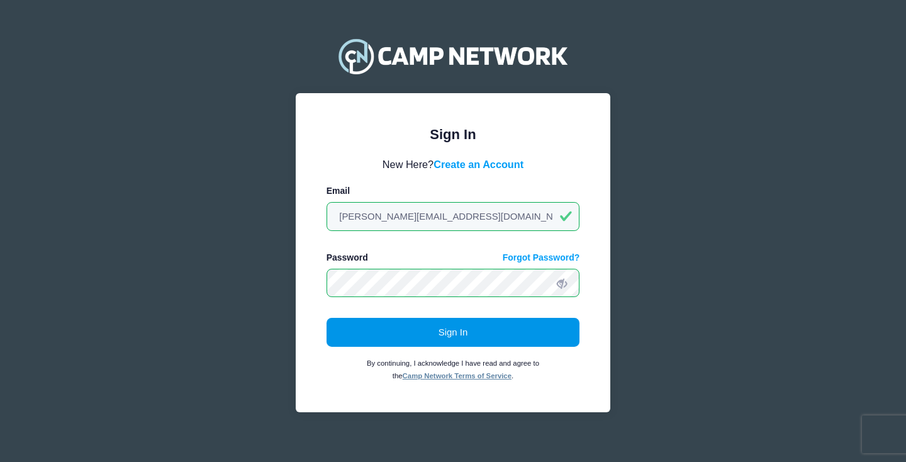
click at [500, 327] on button "Sign In" at bounding box center [454, 332] width 254 height 29
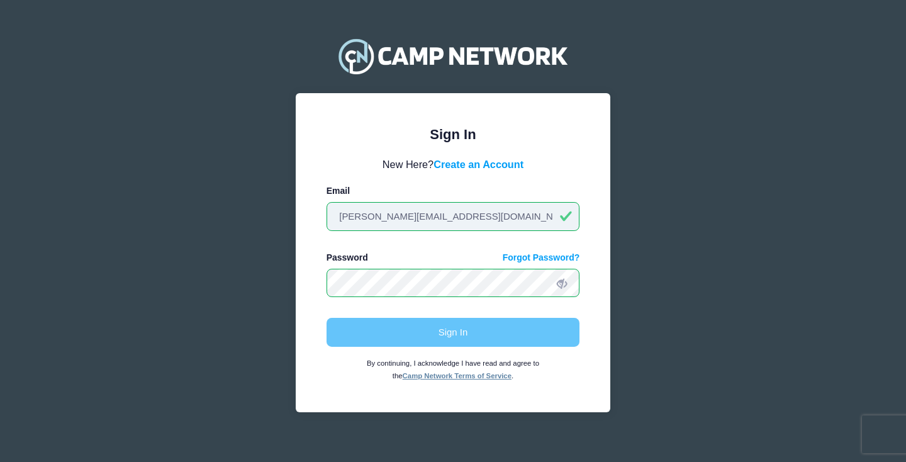
click at [467, 210] on input "[PERSON_NAME][EMAIL_ADDRESS][DOMAIN_NAME]" at bounding box center [454, 216] width 254 height 29
click at [441, 332] on div "Sign In By continuing, I acknowledge I have read and agree to the Camp Network …" at bounding box center [454, 350] width 254 height 64
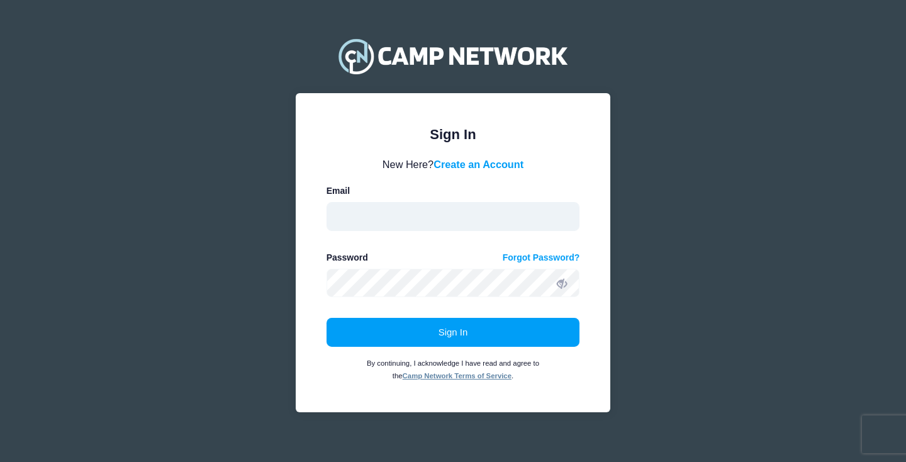
type input "henry@glushonsm.com"
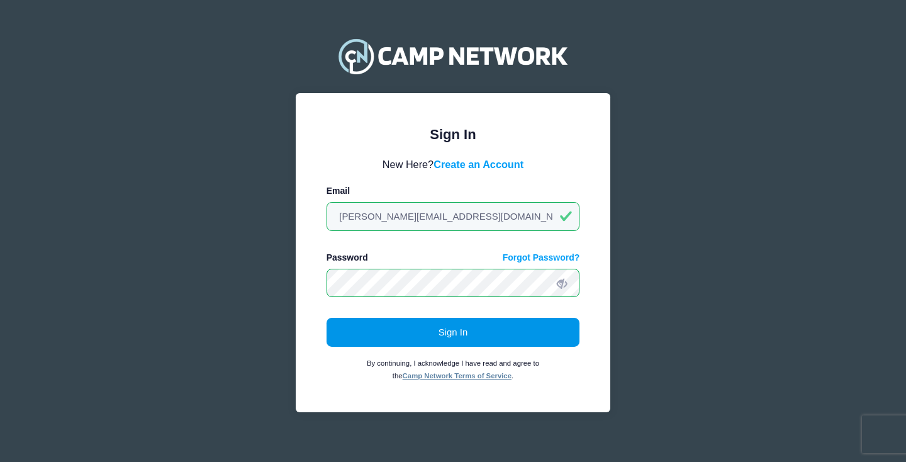
click at [437, 322] on button "Sign In" at bounding box center [454, 332] width 254 height 29
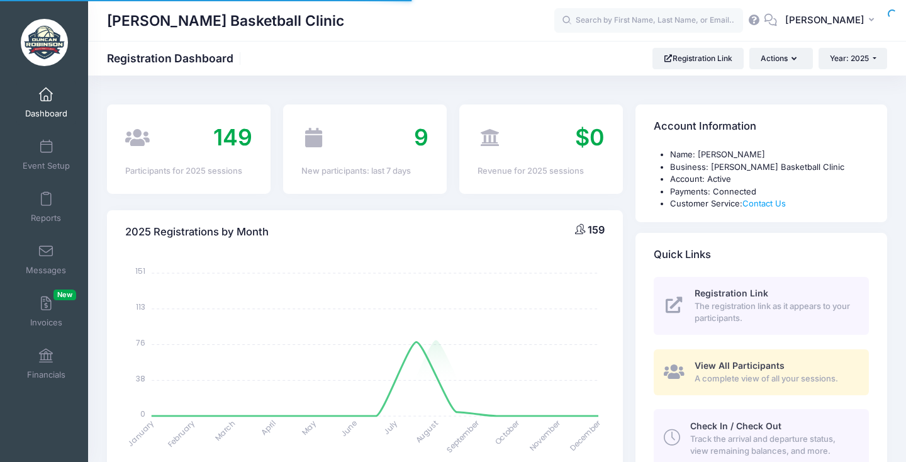
select select
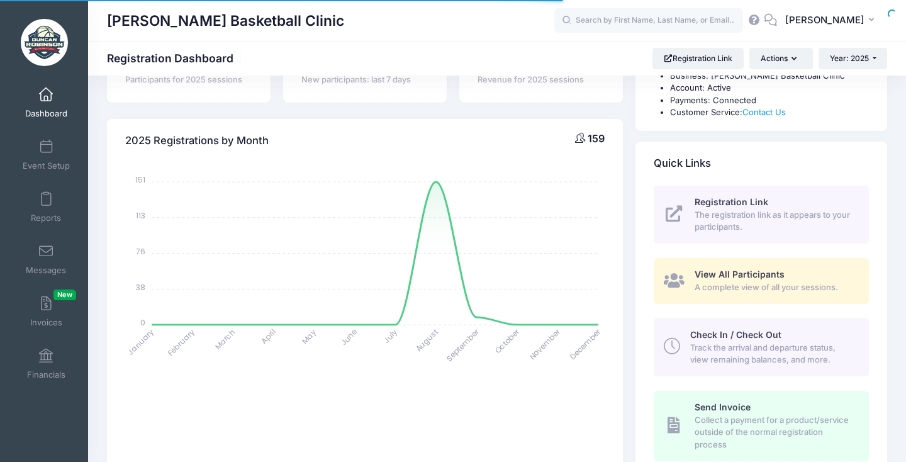
scroll to position [119, 0]
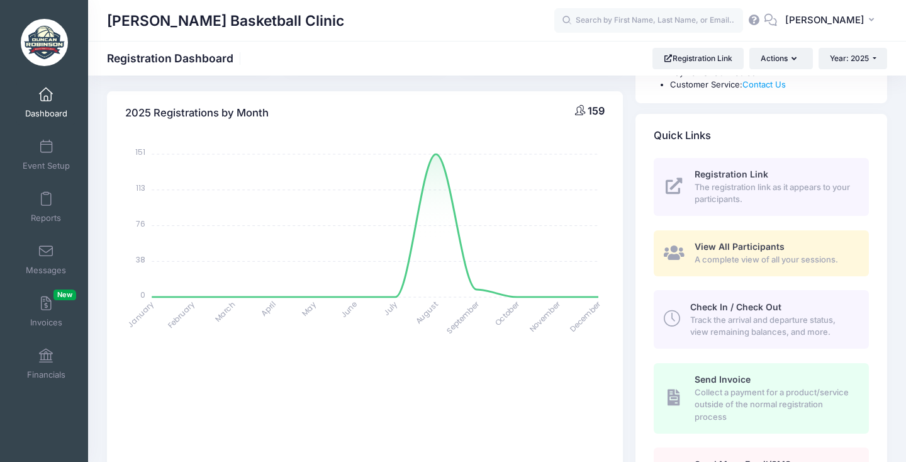
click at [743, 251] on div "View All Participants A complete view of all your sessions." at bounding box center [775, 252] width 160 height 25
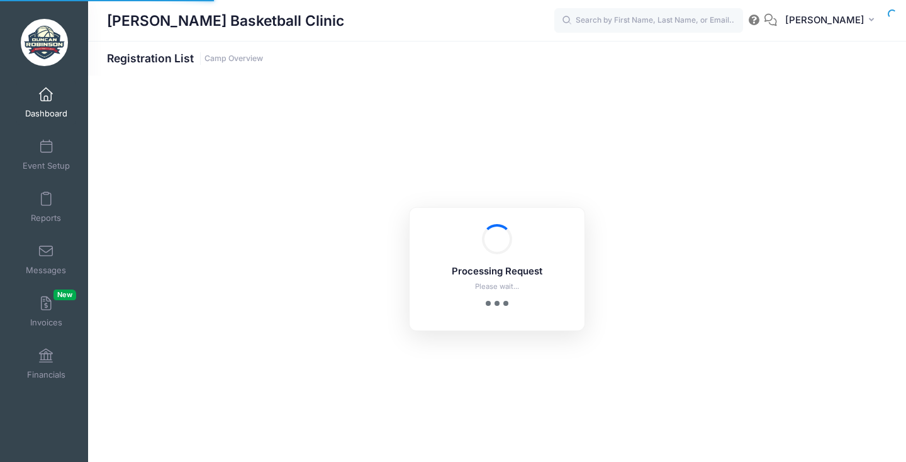
select select "10"
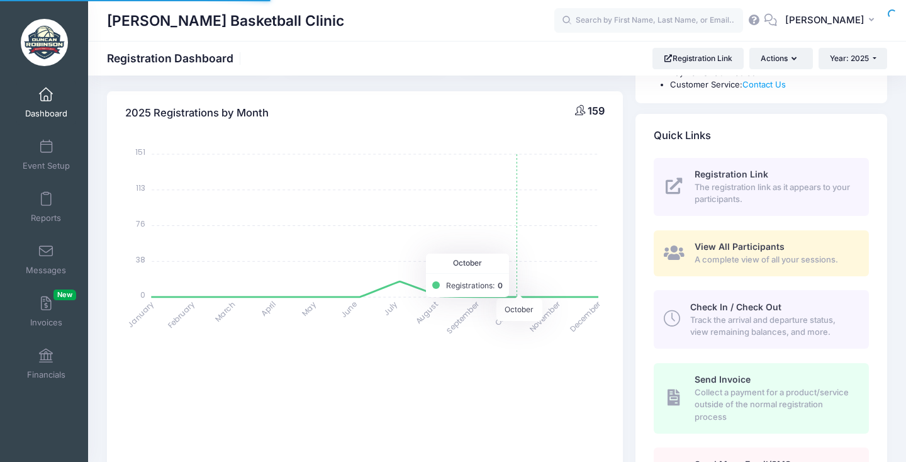
select select
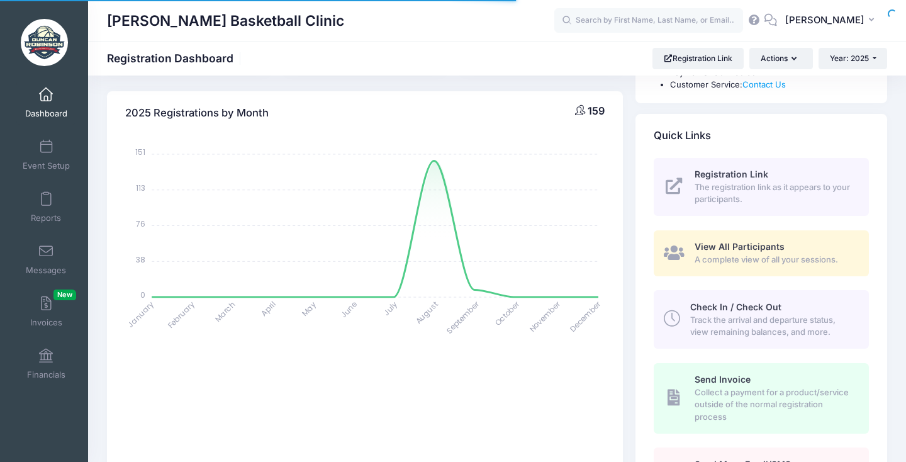
click at [771, 261] on span "A complete view of all your sessions." at bounding box center [775, 260] width 160 height 13
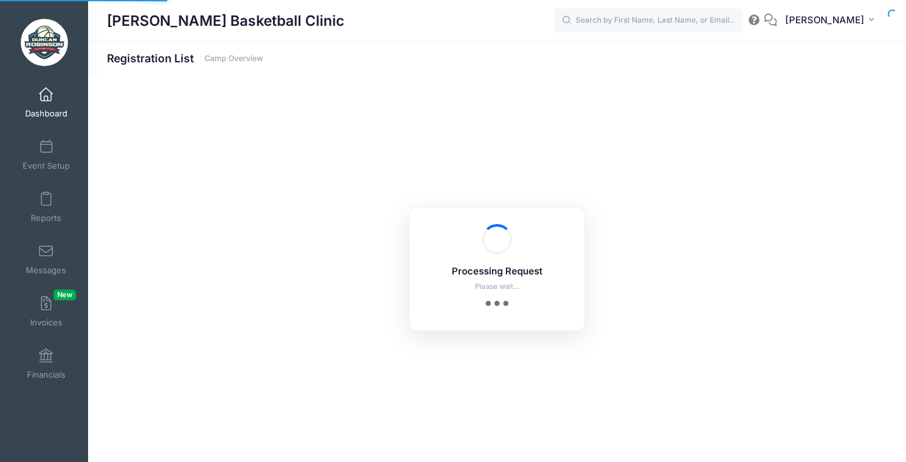
select select "10"
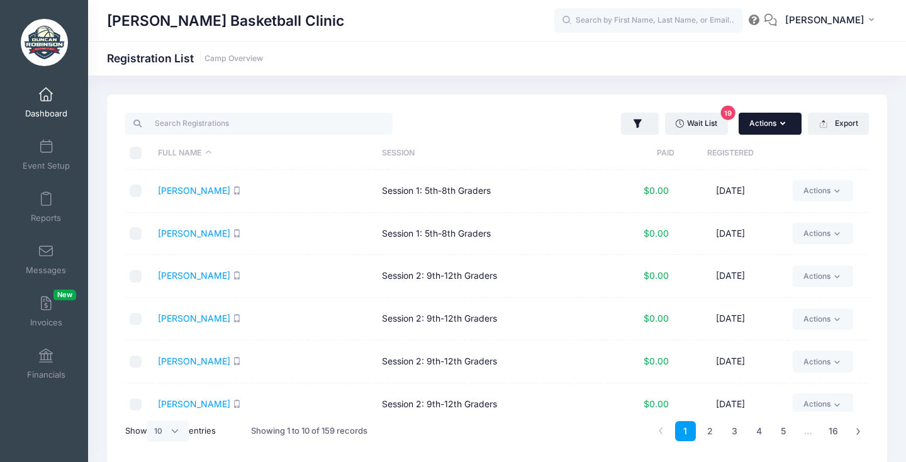
click at [776, 122] on button "Actions" at bounding box center [770, 123] width 63 height 21
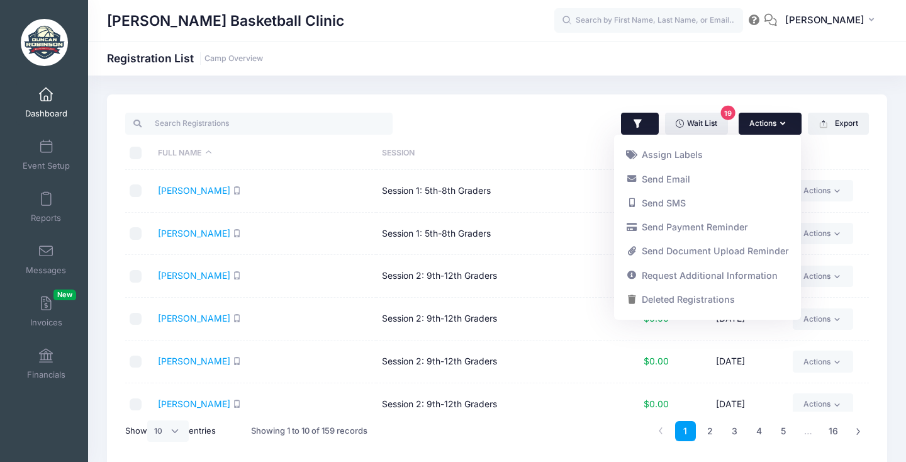
click at [645, 123] on button "button" at bounding box center [640, 124] width 38 height 23
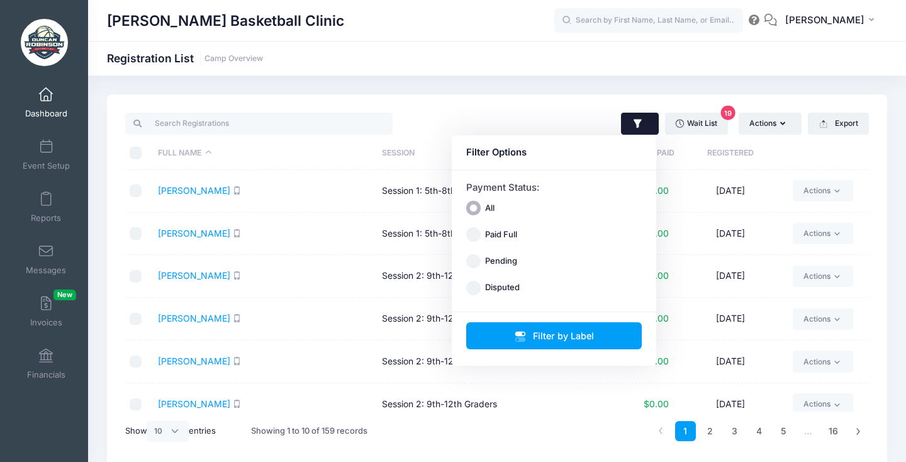
click at [641, 118] on button "button" at bounding box center [640, 124] width 38 height 23
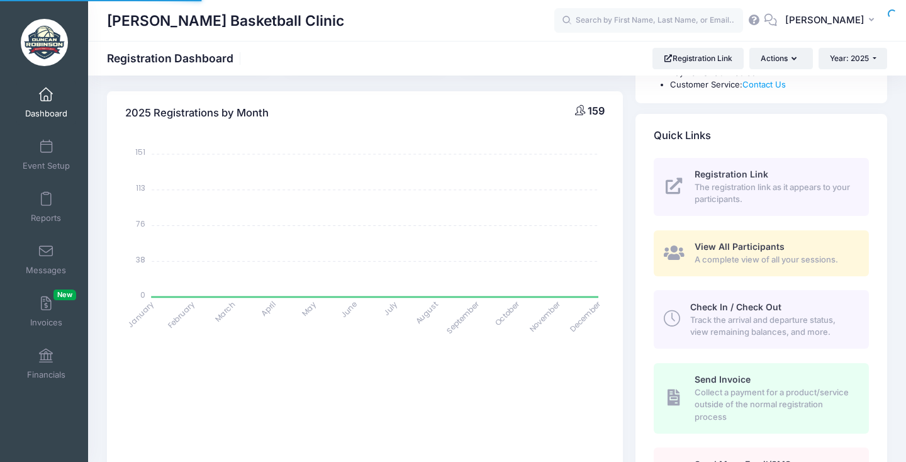
select select
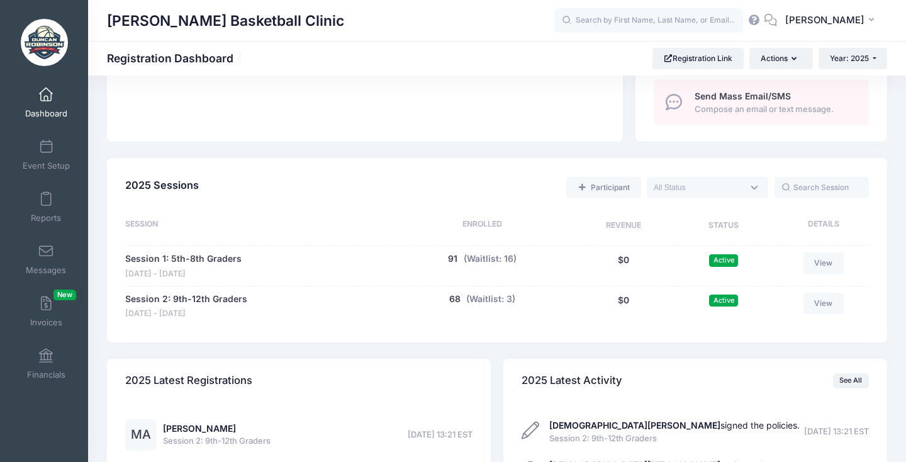
scroll to position [490, 0]
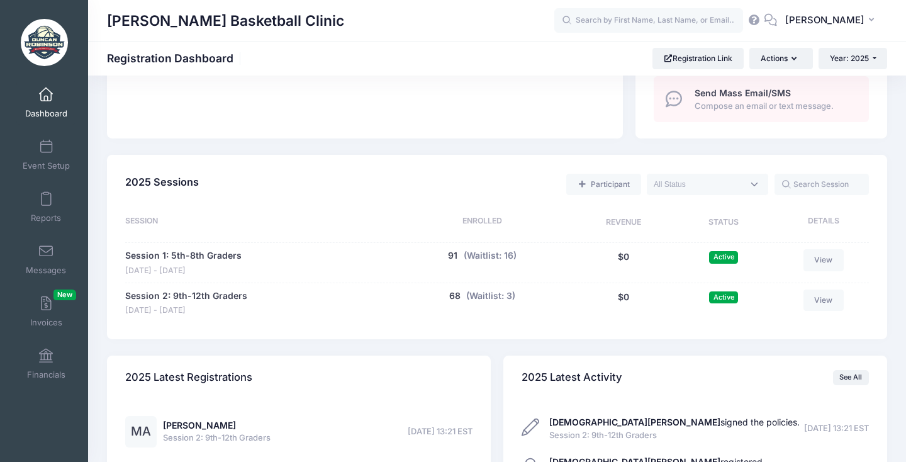
click at [459, 249] on div "91 (Waitlist: 16)" at bounding box center [482, 262] width 179 height 27
click at [453, 249] on button "91" at bounding box center [452, 255] width 9 height 13
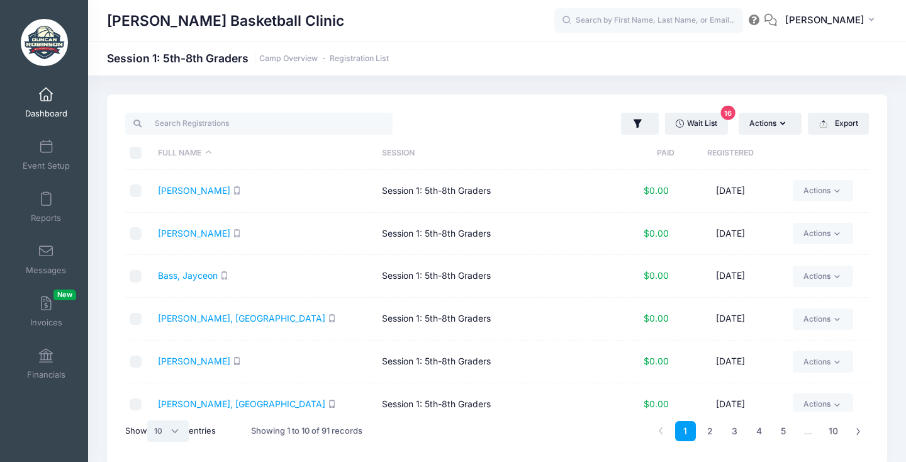
select select "50"
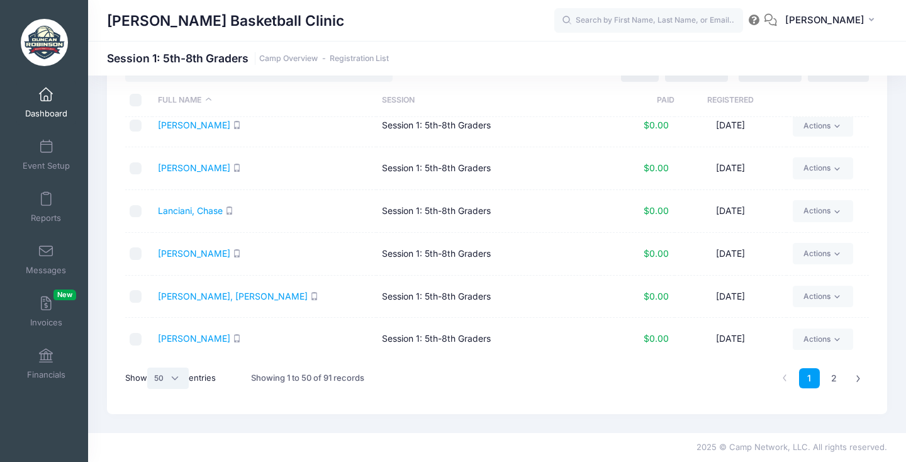
scroll to position [53, 0]
click at [830, 378] on link "2" at bounding box center [834, 378] width 21 height 21
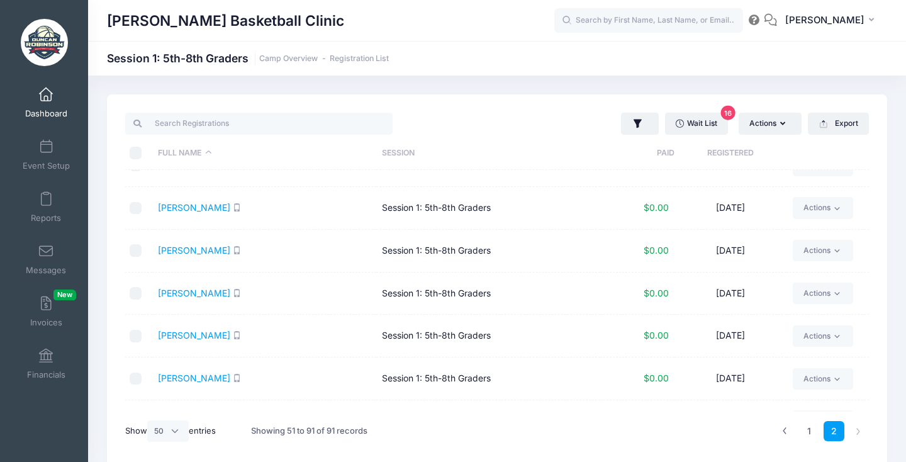
scroll to position [1413, 0]
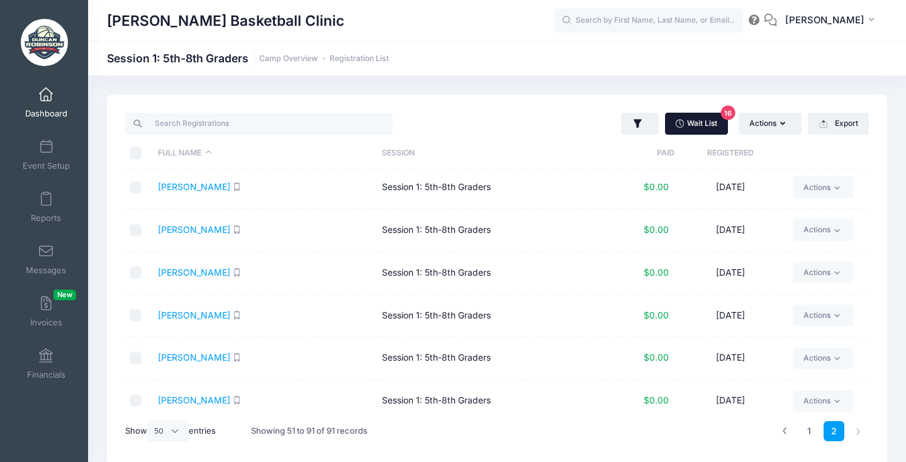
click at [704, 125] on link "Wait List 16" at bounding box center [696, 123] width 63 height 21
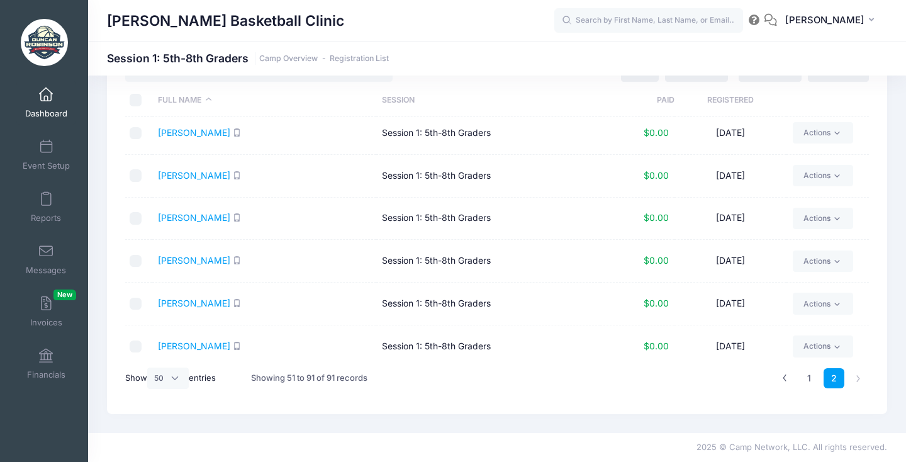
scroll to position [0, 0]
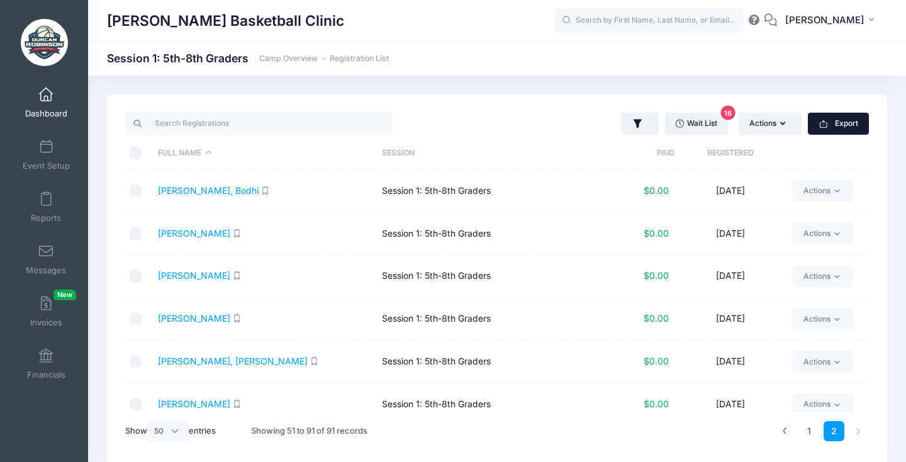
click at [838, 122] on button "Export" at bounding box center [838, 123] width 61 height 21
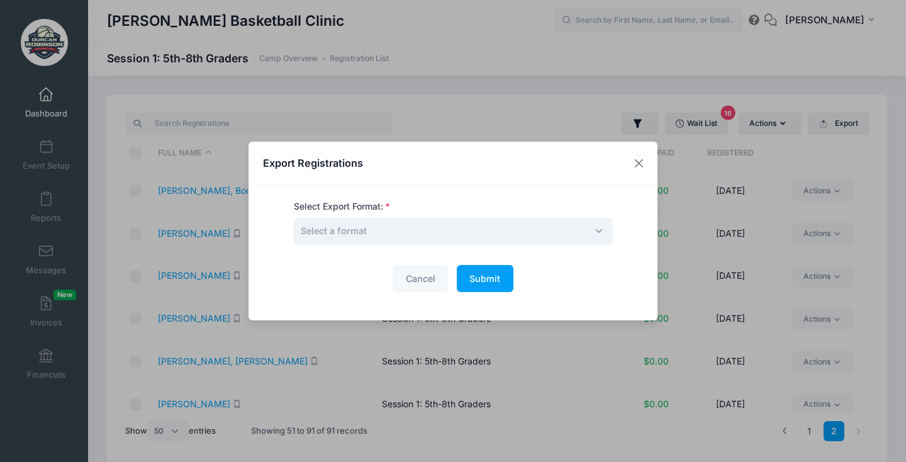
click at [451, 241] on span "Select a format" at bounding box center [453, 231] width 319 height 27
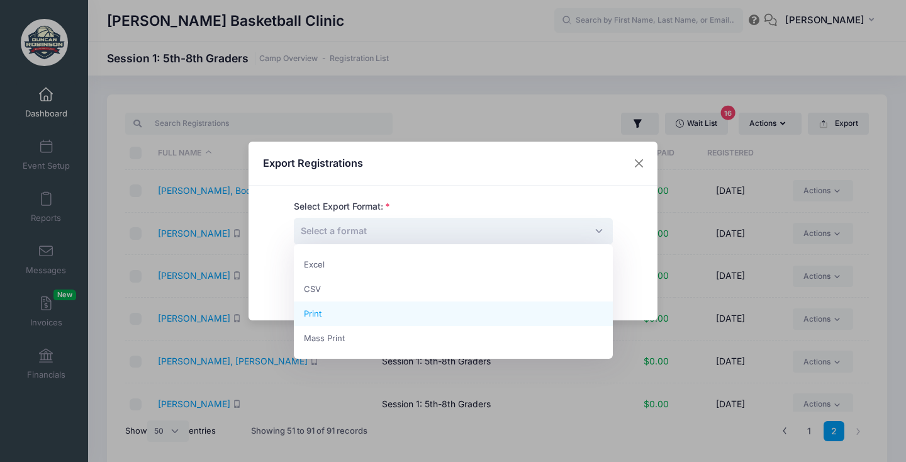
select select "print"
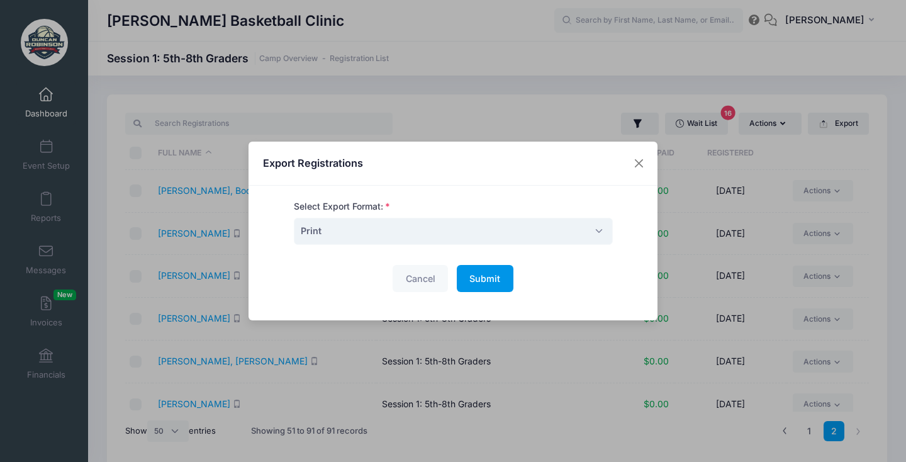
click at [495, 278] on span "Submit" at bounding box center [485, 278] width 31 height 11
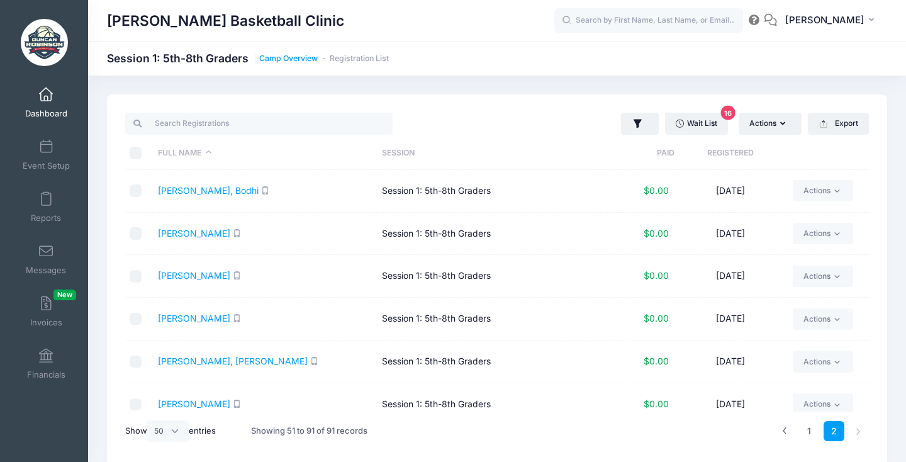
click at [306, 57] on link "Camp Overview" at bounding box center [288, 58] width 59 height 9
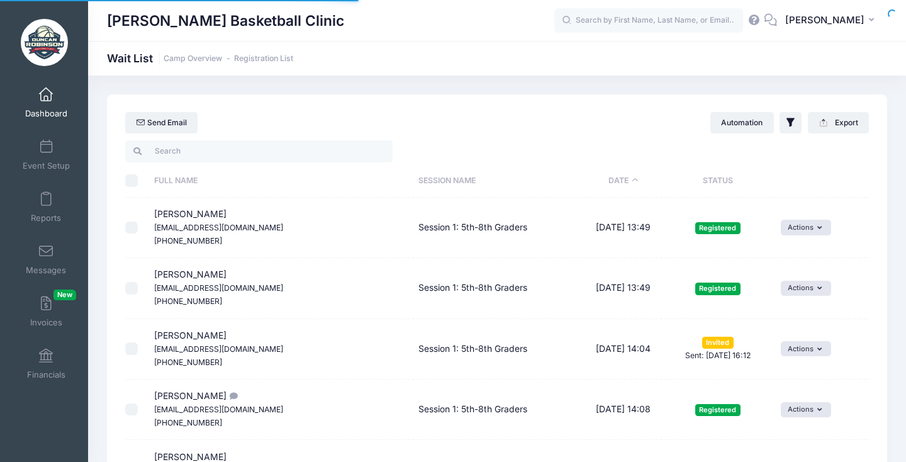
select select "50"
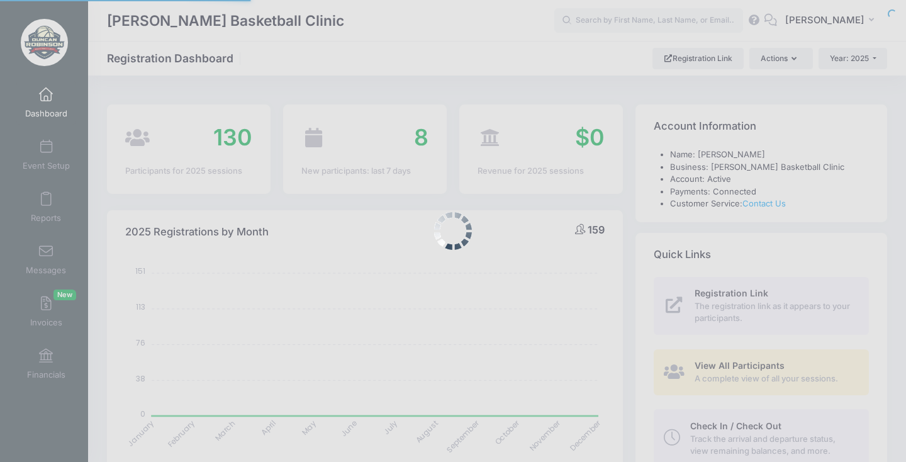
select select
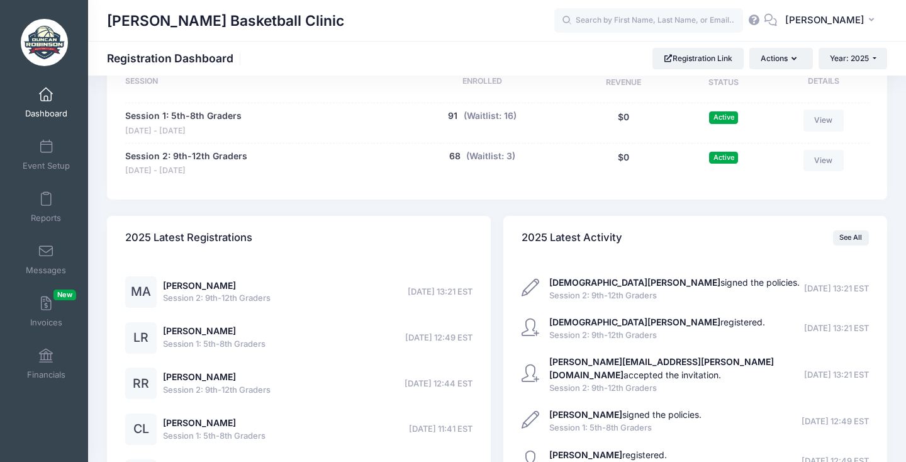
scroll to position [630, 0]
click at [455, 150] on button "68" at bounding box center [454, 156] width 11 height 13
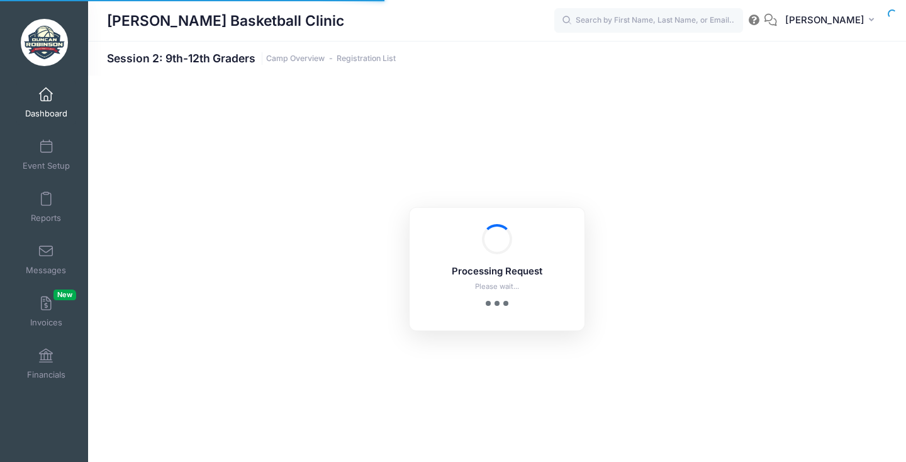
select select "10"
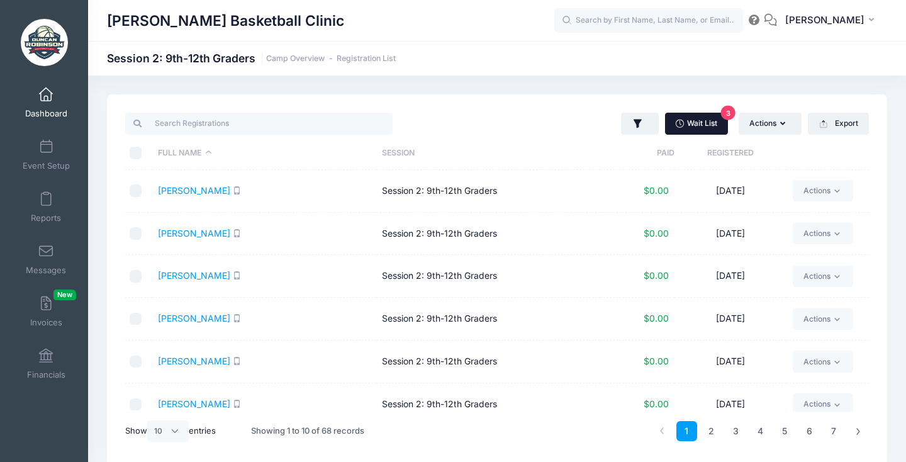
click at [684, 123] on link "Wait List 3" at bounding box center [696, 123] width 63 height 21
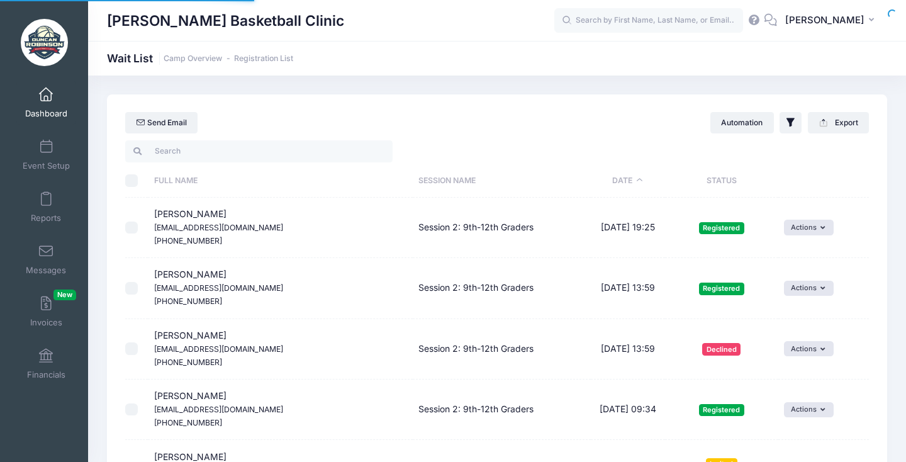
select select "50"
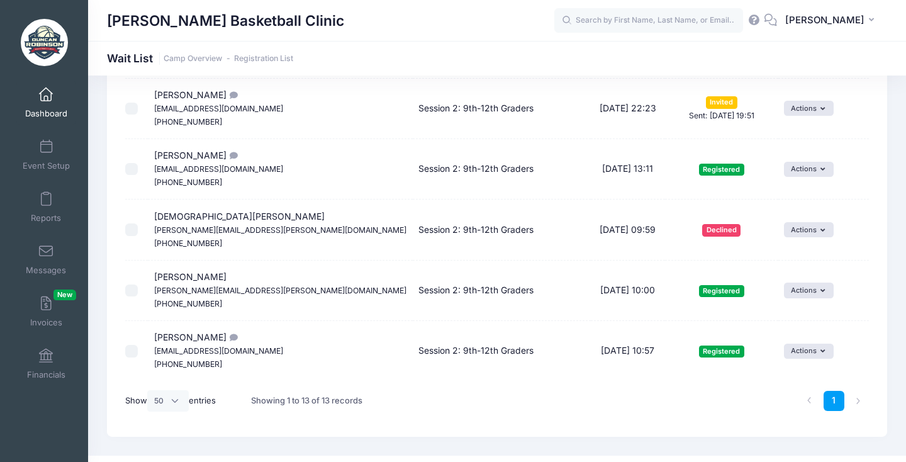
scroll to position [601, 0]
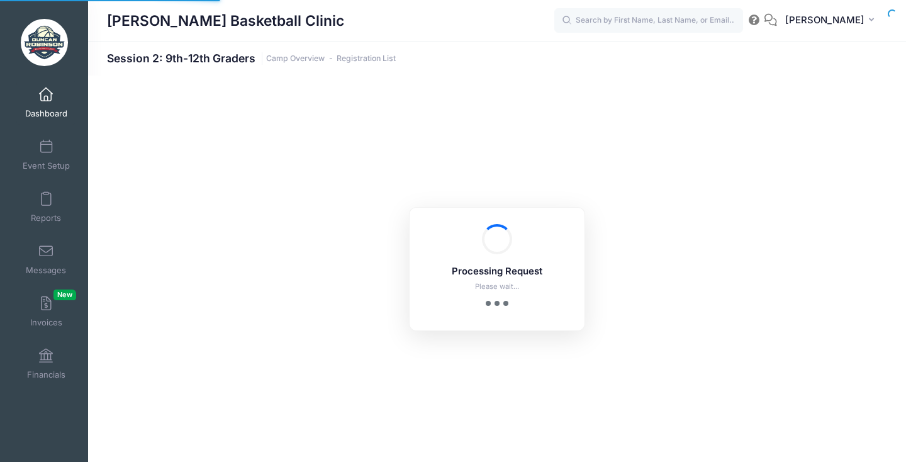
select select "10"
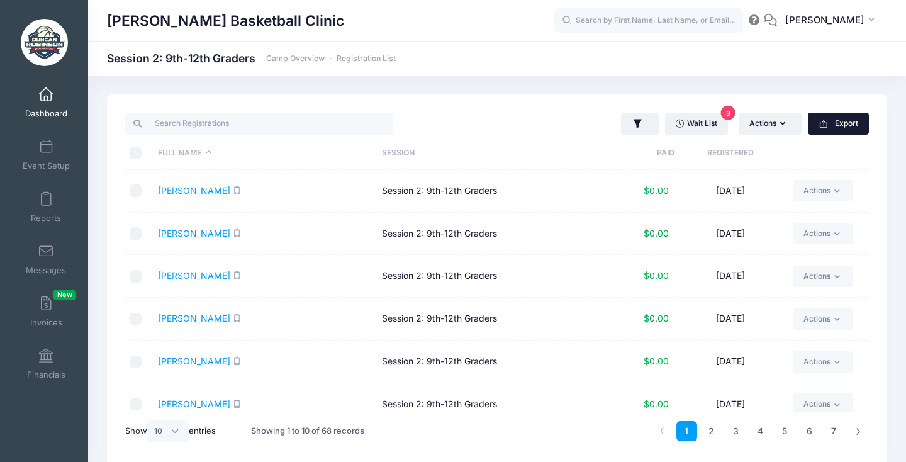
click at [836, 126] on button "Export" at bounding box center [838, 123] width 61 height 21
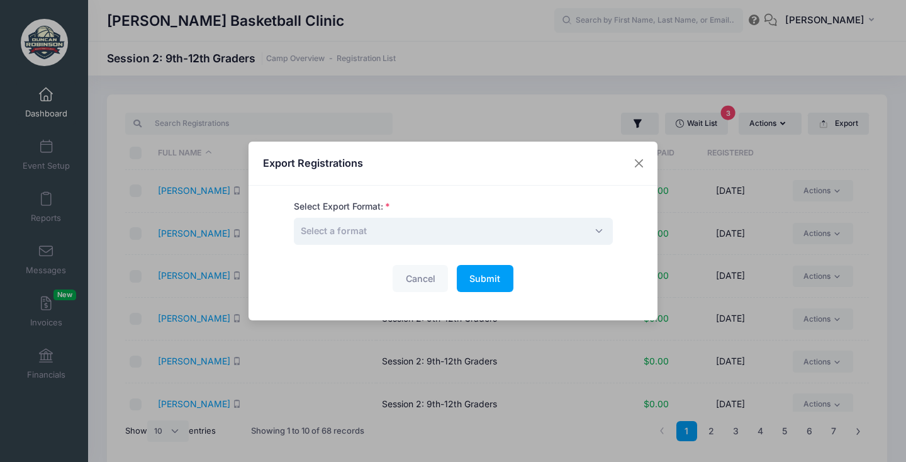
click at [539, 222] on span "Select a format" at bounding box center [453, 231] width 319 height 27
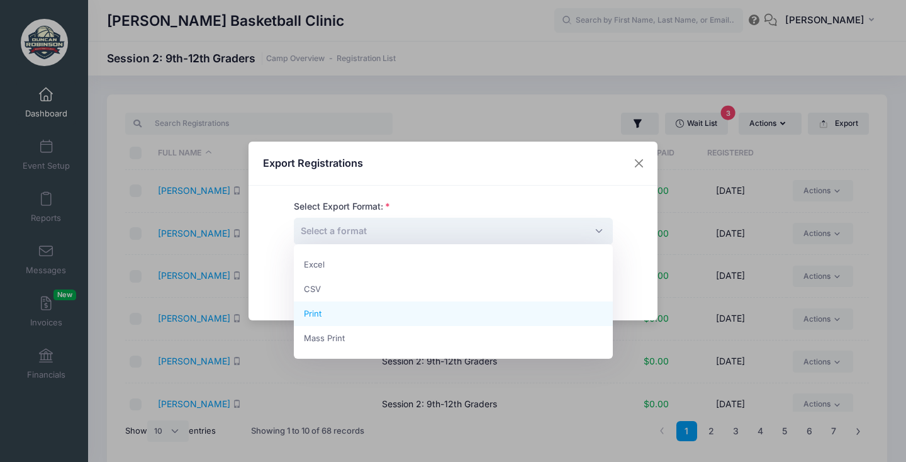
select select "print"
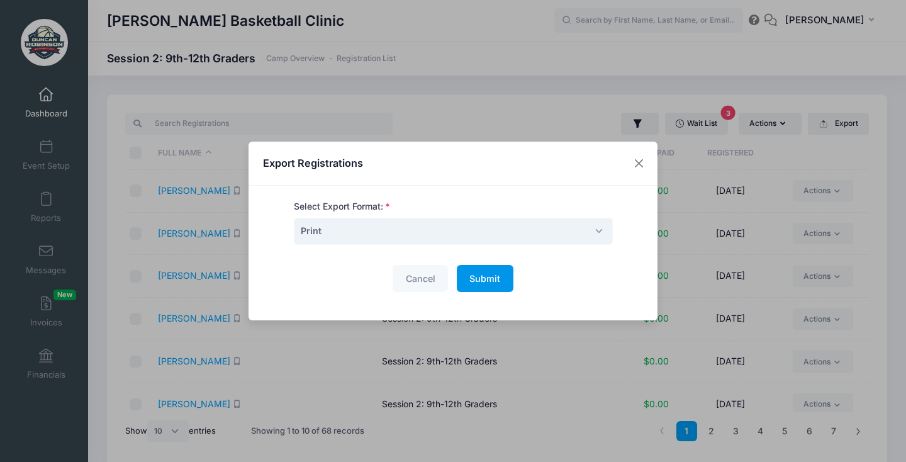
click at [491, 271] on button "Submit Please wait..." at bounding box center [485, 278] width 57 height 27
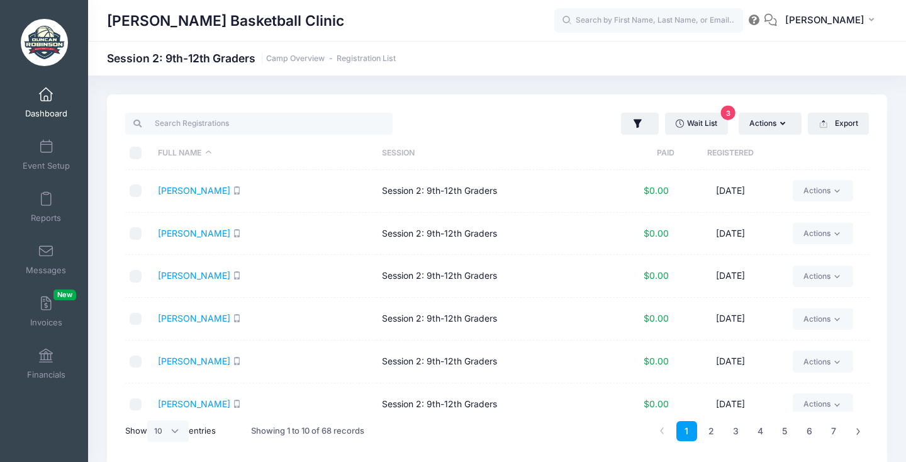
click at [285, 63] on h1 "Session 2: 9th-12th Graders Camp Overview Registration List" at bounding box center [251, 58] width 289 height 13
click at [297, 60] on link "Camp Overview" at bounding box center [295, 58] width 59 height 9
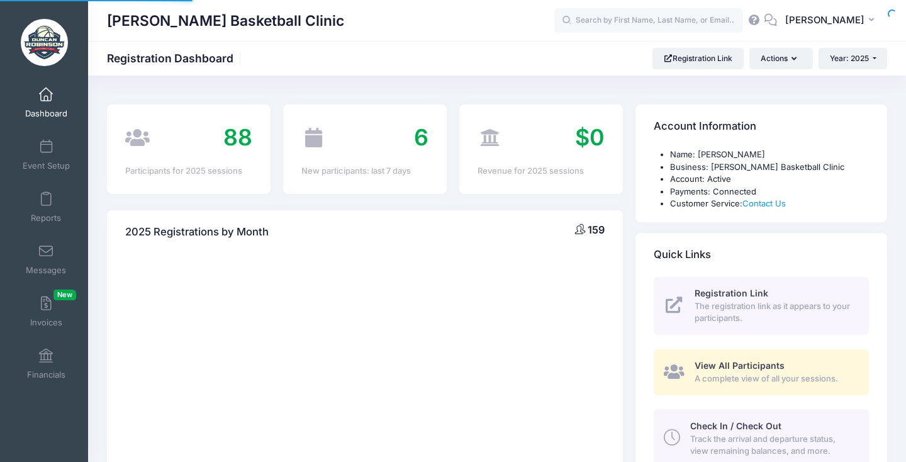
select select
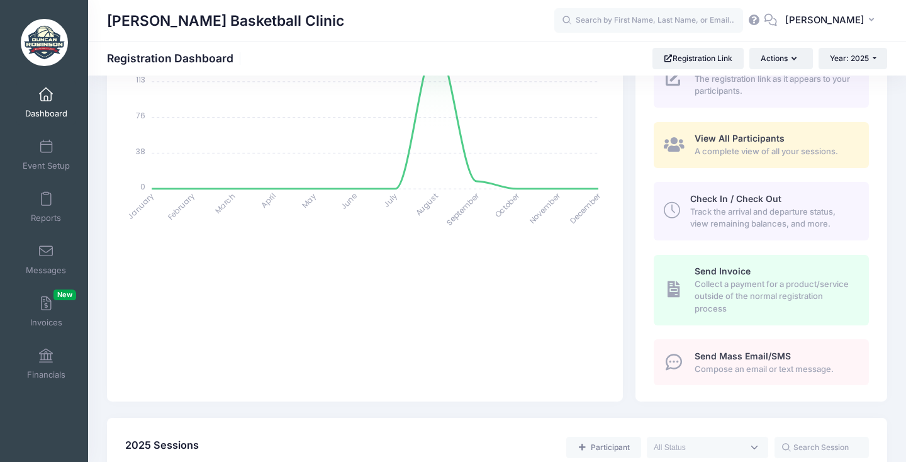
scroll to position [232, 0]
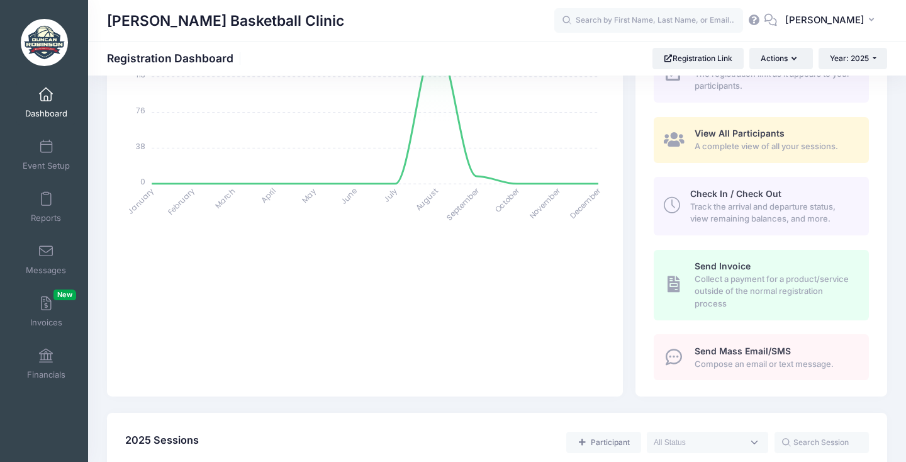
click at [726, 350] on span "Send Mass Email/SMS" at bounding box center [743, 351] width 96 height 11
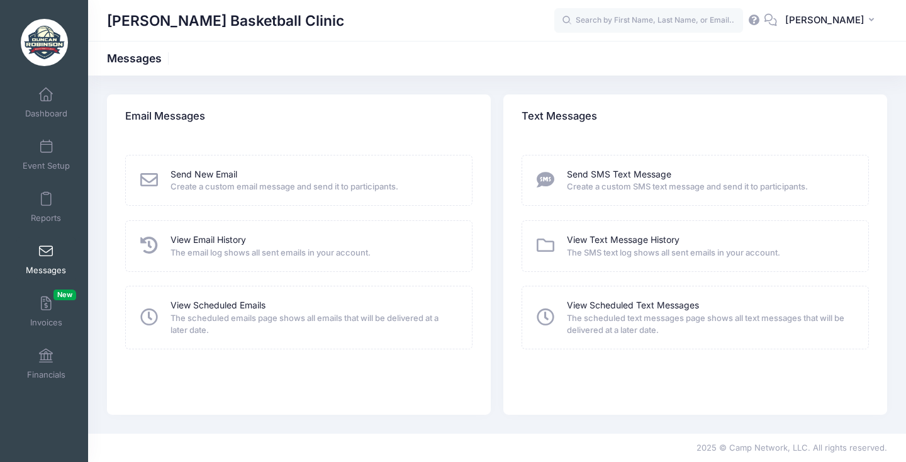
click at [265, 183] on span "Create a custom email message and send it to participants." at bounding box center [313, 187] width 285 height 13
click at [218, 174] on link "Send New Email" at bounding box center [204, 174] width 67 height 13
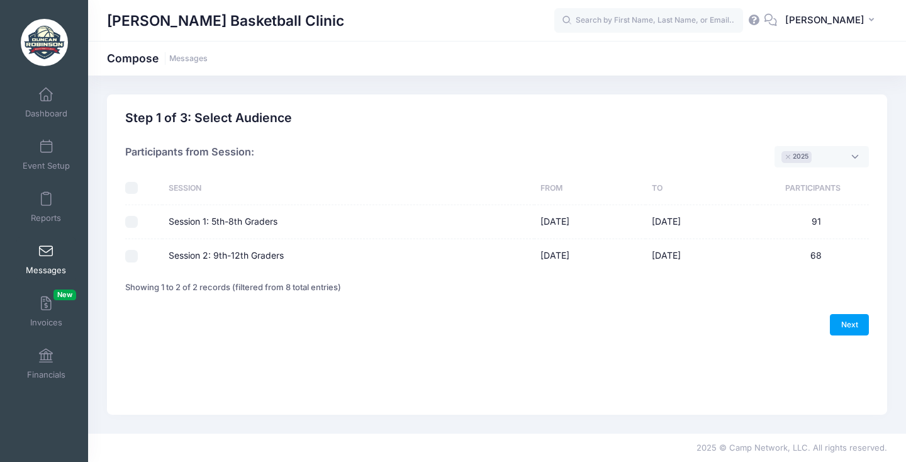
click at [135, 221] on input "Session 1: 5th-8th Graders" at bounding box center [131, 222] width 13 height 13
checkbox input "true"
click at [132, 260] on input "Session 2: 9th-12th Graders" at bounding box center [131, 256] width 13 height 13
checkbox input "true"
click at [855, 320] on link "Next" at bounding box center [849, 324] width 39 height 21
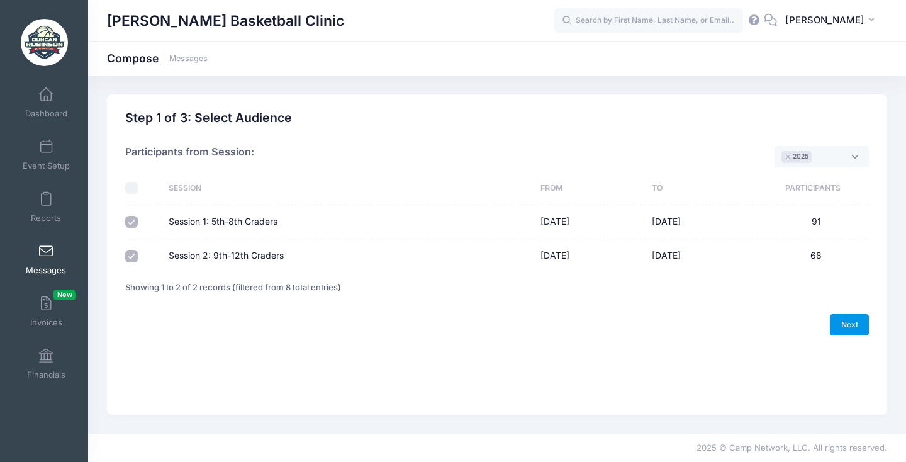
select select "50"
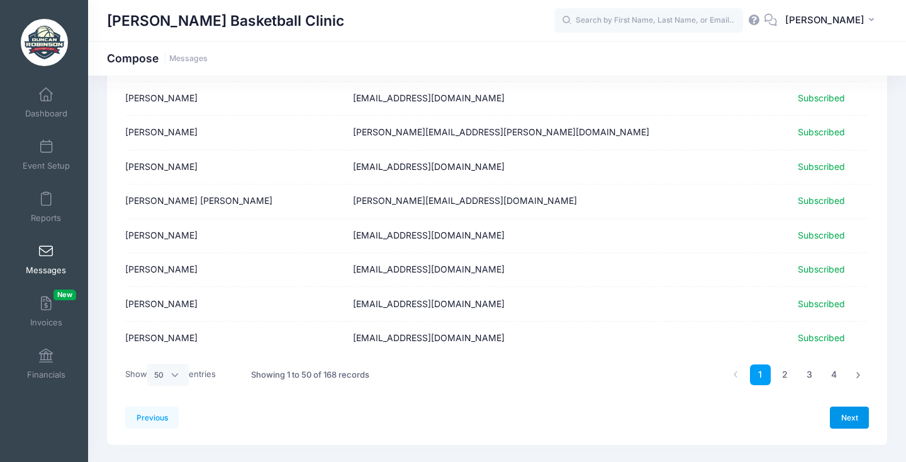
click at [856, 407] on link "Next" at bounding box center [849, 417] width 39 height 21
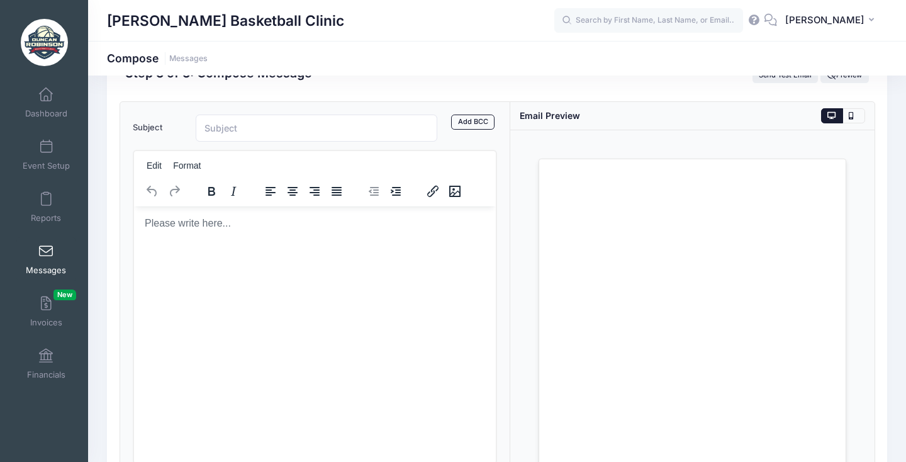
scroll to position [34, 0]
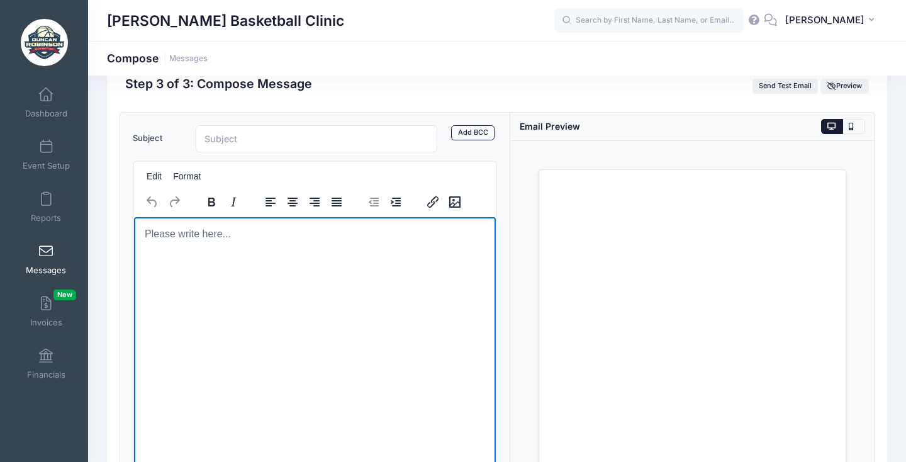
click at [360, 251] on html at bounding box center [314, 234] width 362 height 34
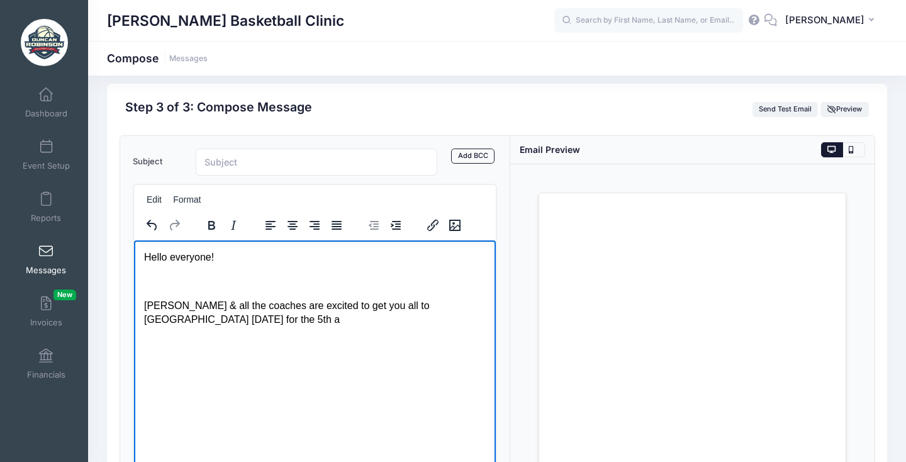
scroll to position [9, 0]
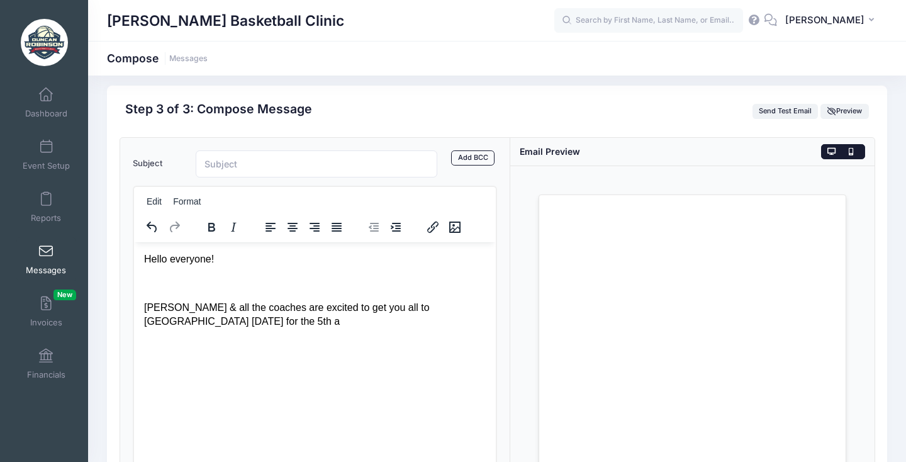
click at [853, 152] on icon at bounding box center [853, 152] width 9 height 0
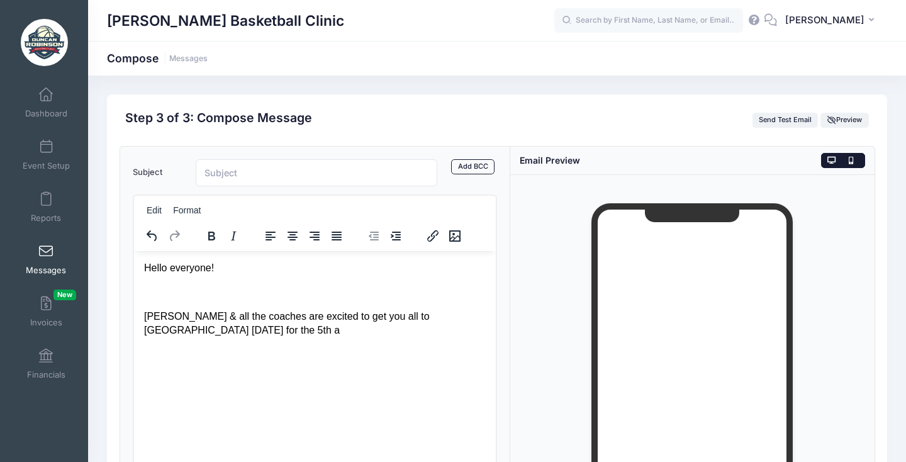
scroll to position [0, 0]
click at [832, 161] on icon at bounding box center [832, 161] width 9 height 0
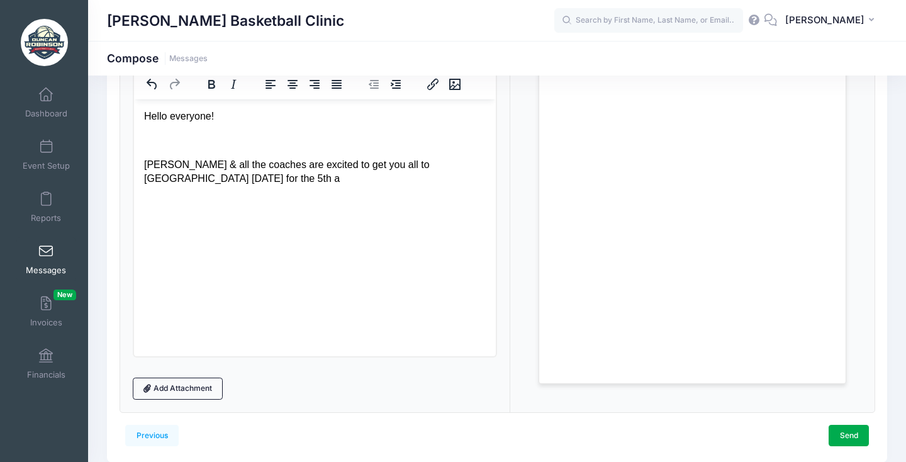
scroll to position [127, 0]
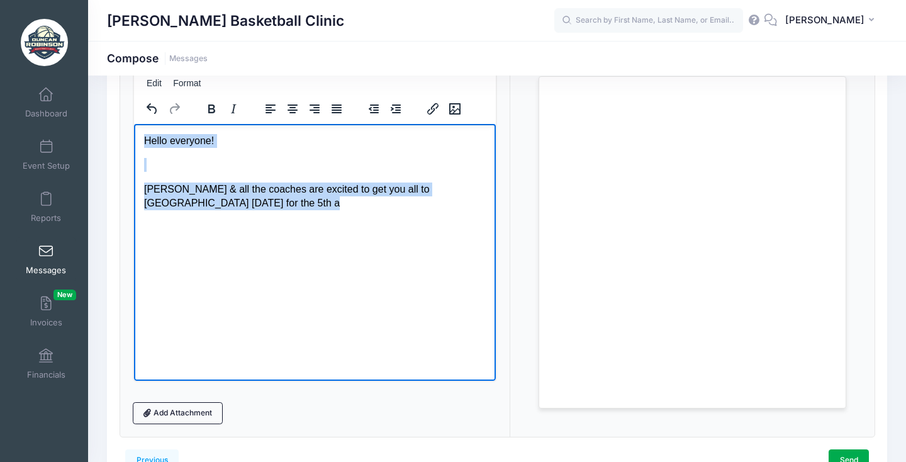
drag, startPoint x: 295, startPoint y: 203, endPoint x: 117, endPoint y: 138, distance: 189.6
click at [133, 138] on html "Hello everyone! Duncan & all the coaches are excited to get you all to Portsmou…" at bounding box center [314, 171] width 362 height 97
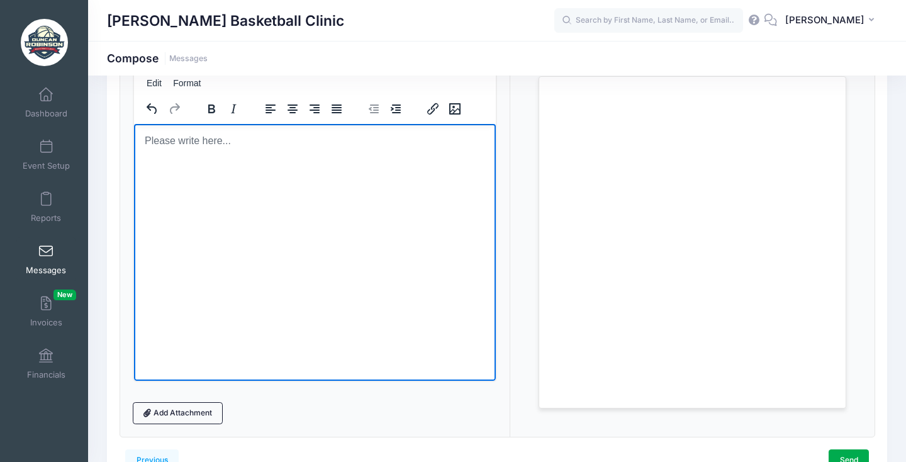
click at [407, 157] on html at bounding box center [314, 140] width 362 height 34
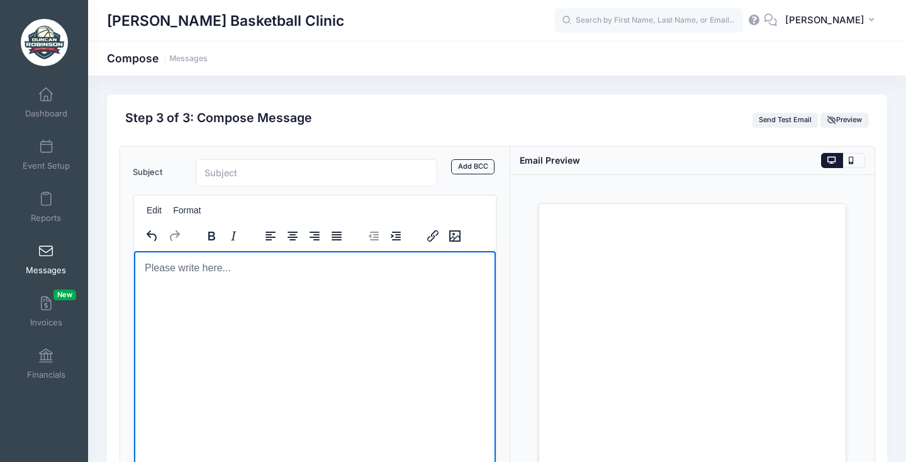
scroll to position [0, 0]
click at [845, 120] on span "Preview" at bounding box center [845, 119] width 35 height 9
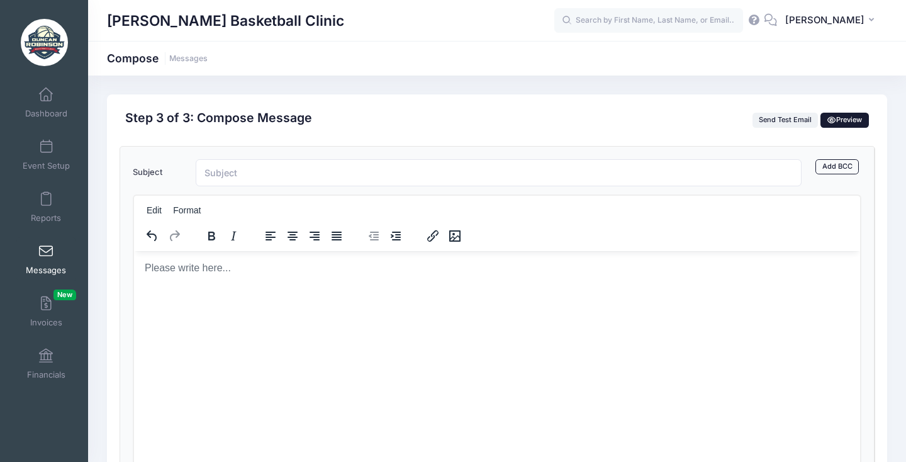
click at [845, 120] on span "Preview" at bounding box center [845, 119] width 35 height 9
